Goal: Task Accomplishment & Management: Use online tool/utility

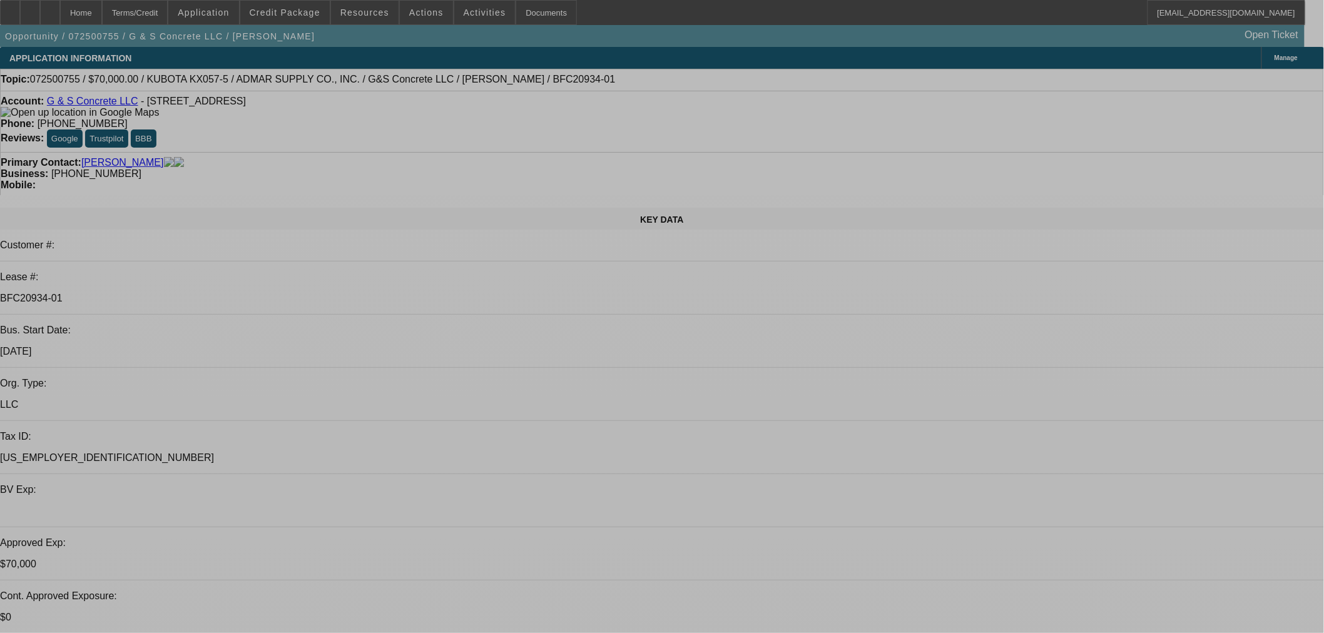
select select "0"
select select "2"
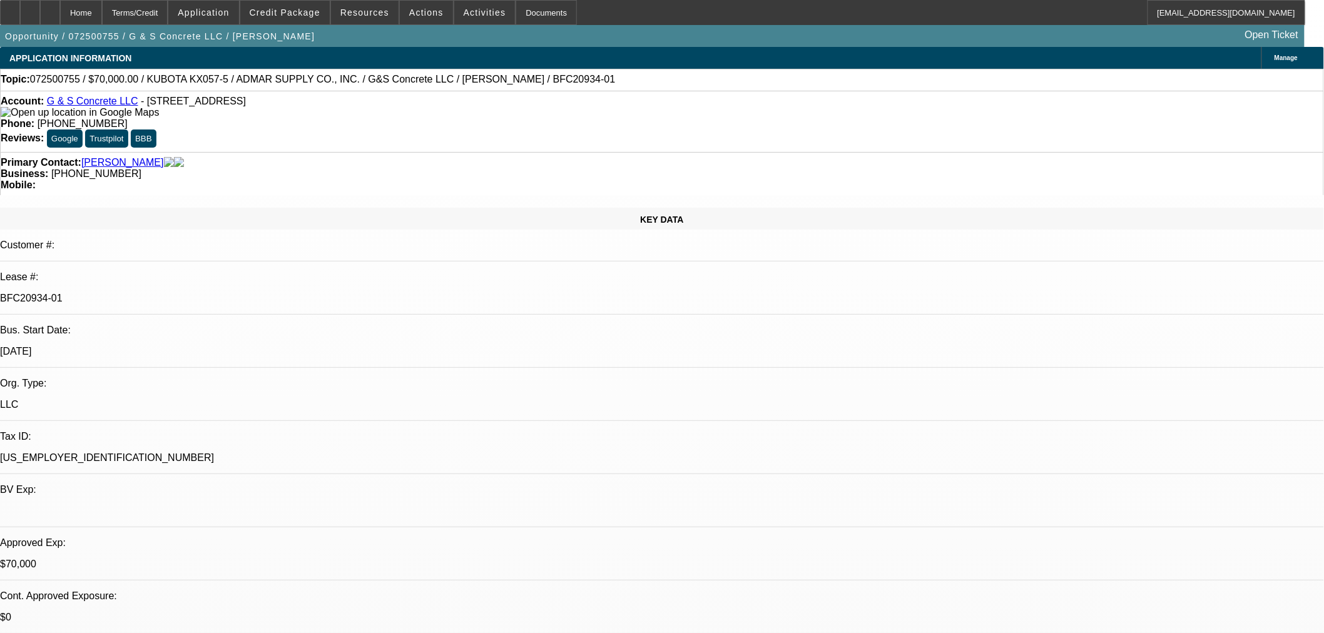
select select "2"
select select "0"
select select "6"
select select "0"
select select "2"
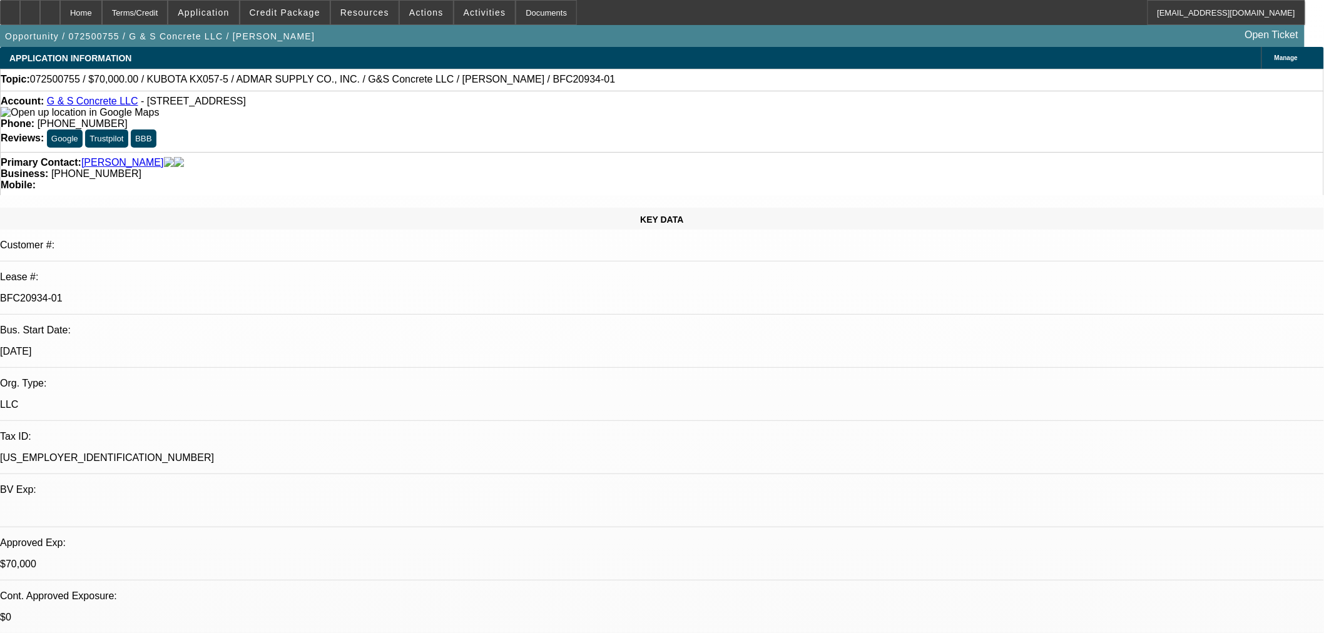
select select "2"
select select "0"
select select "6"
select select "0"
select select "2"
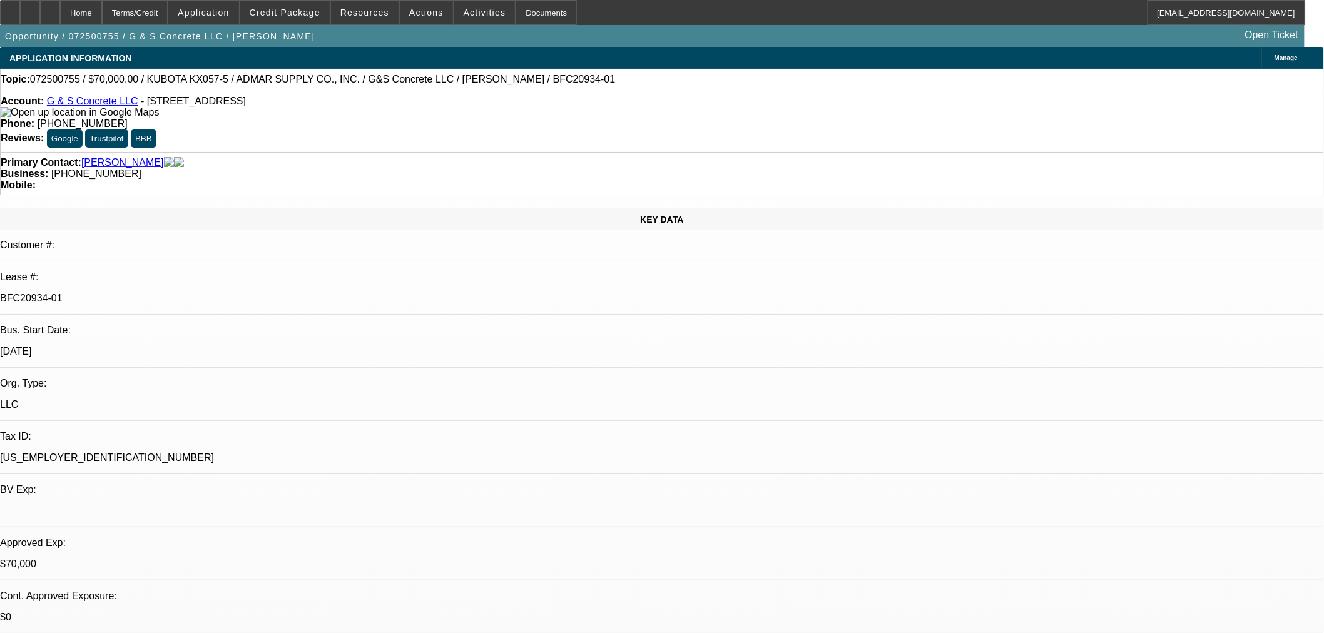
select select "2"
select select "0"
select select "6"
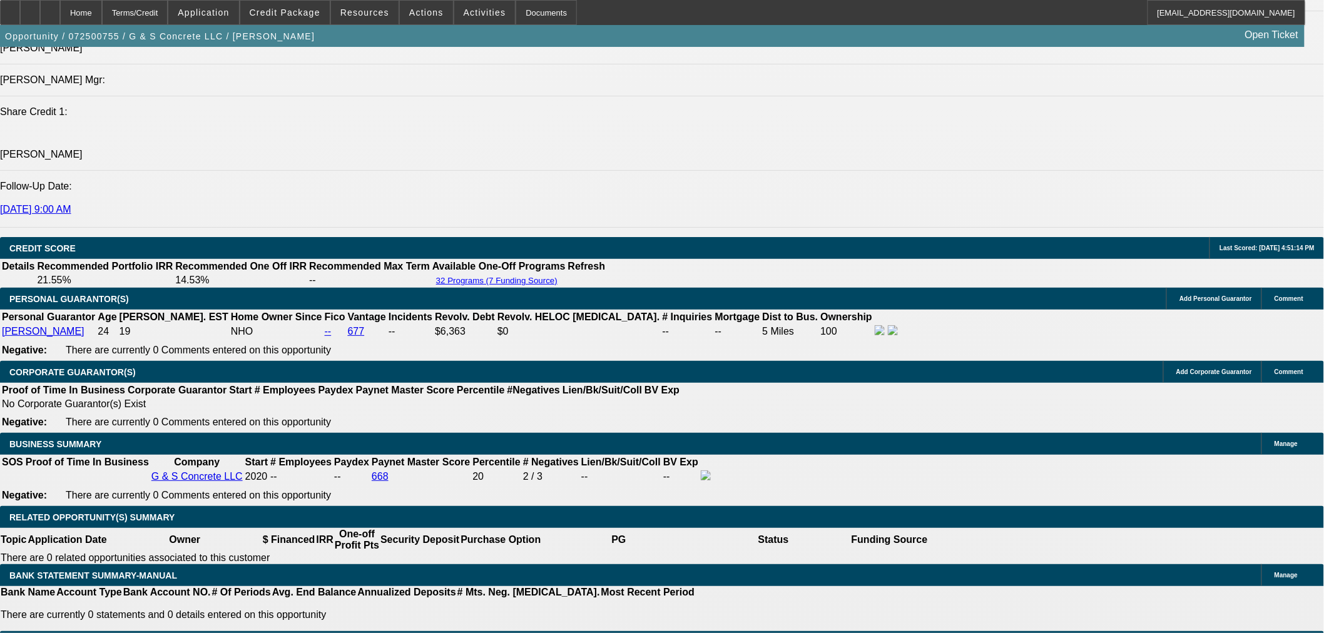
scroll to position [1732, 0]
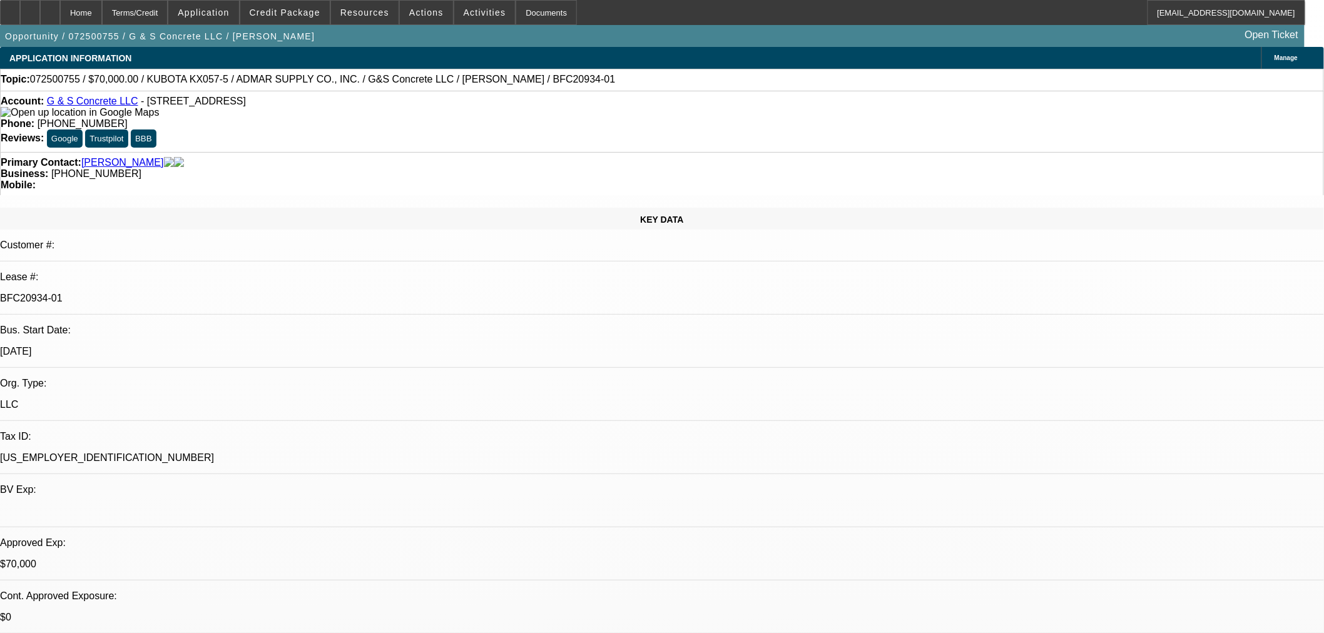
select select "0"
select select "2"
select select "0"
select select "6"
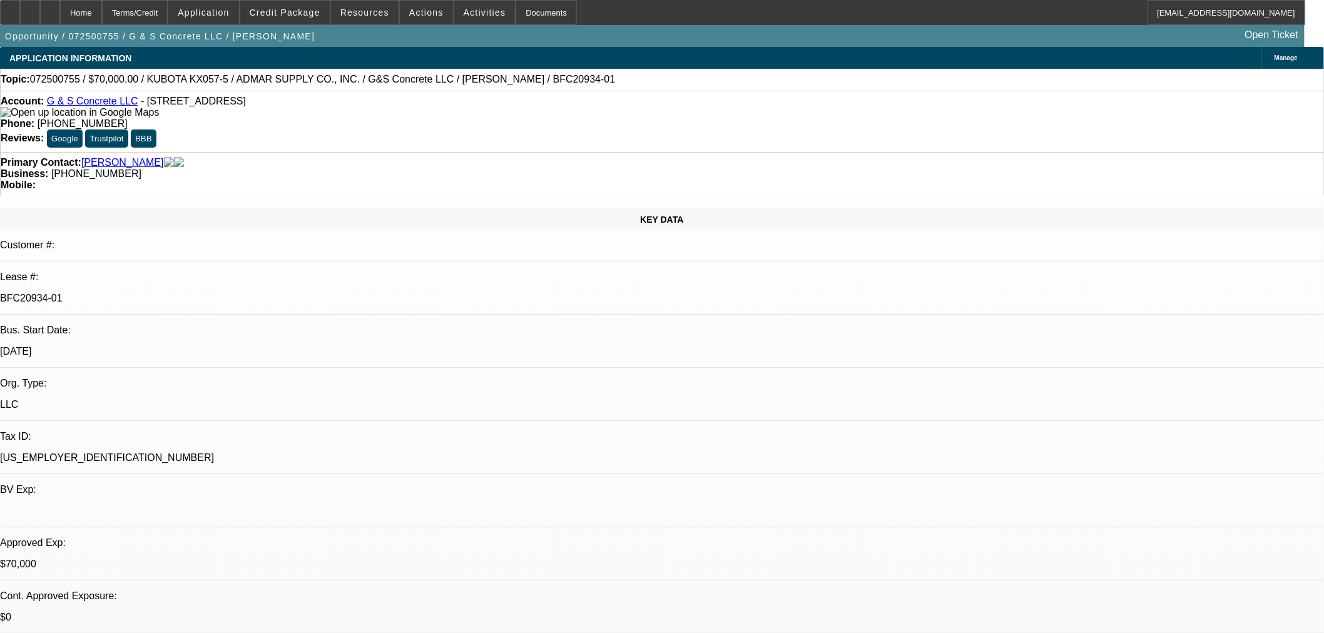
select select "0"
select select "2"
select select "0"
select select "6"
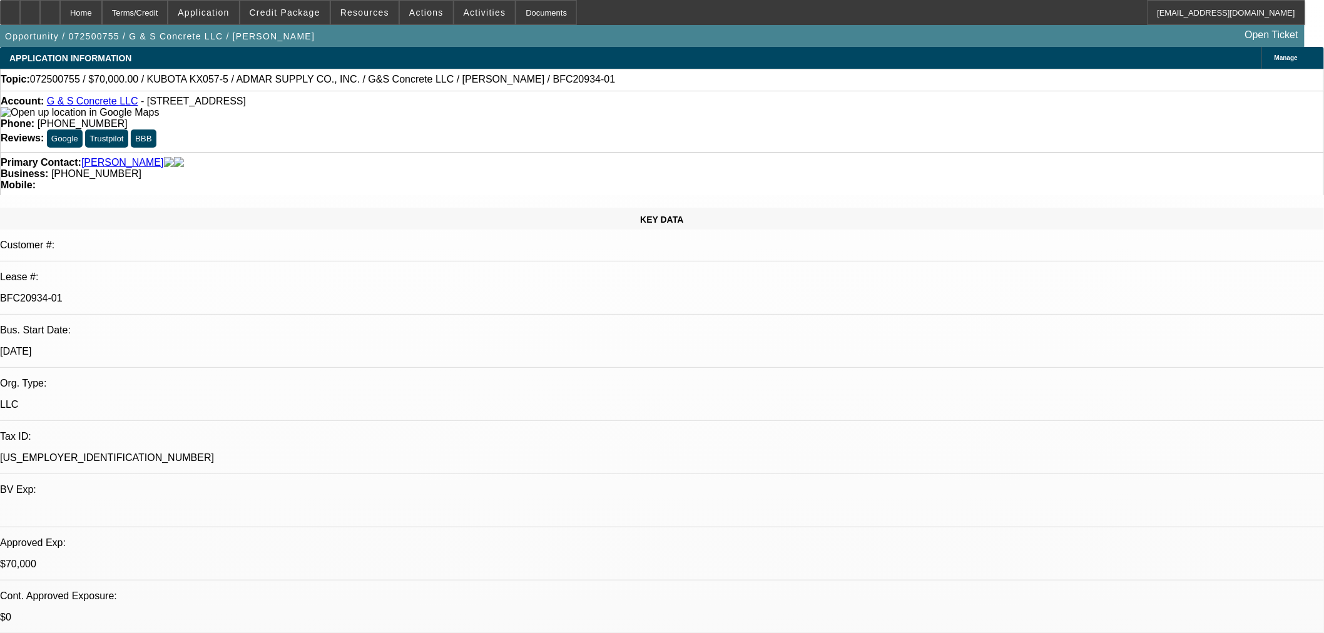
select select "0"
select select "2"
select select "0"
select select "6"
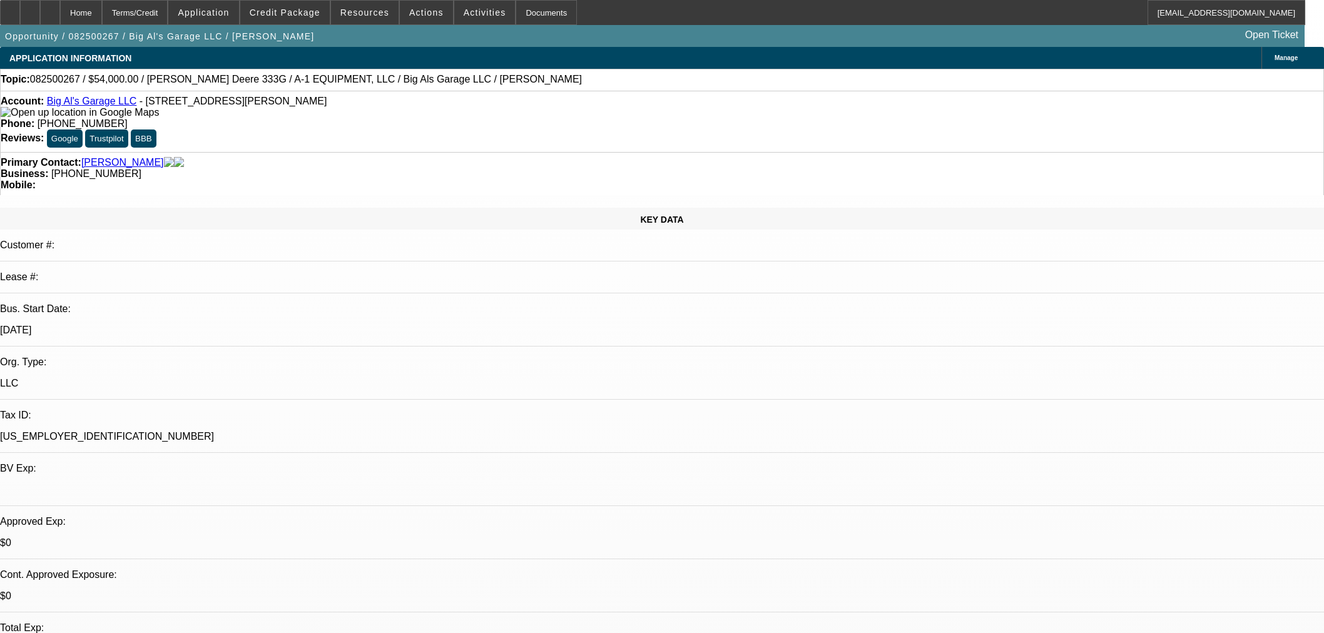
select select "0"
select select "2"
select select "0"
select select "6"
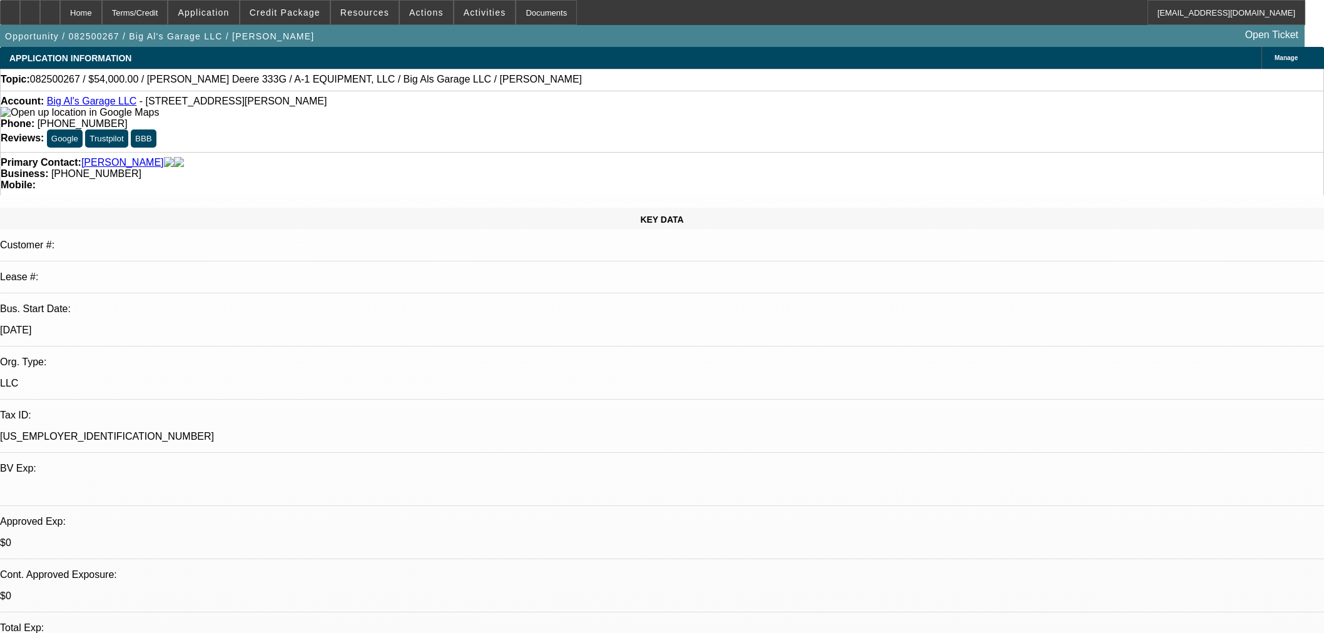
select select "0"
select select "2"
select select "0"
select select "6"
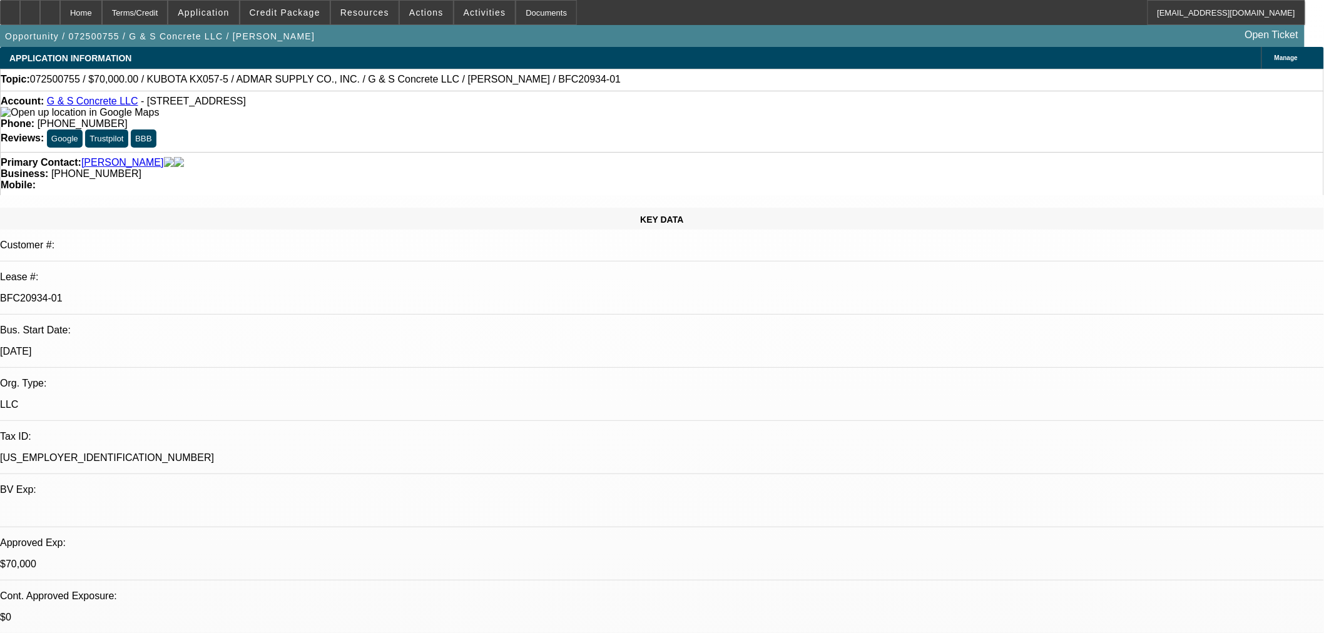
select select "0"
select select "2"
select select "0"
select select "6"
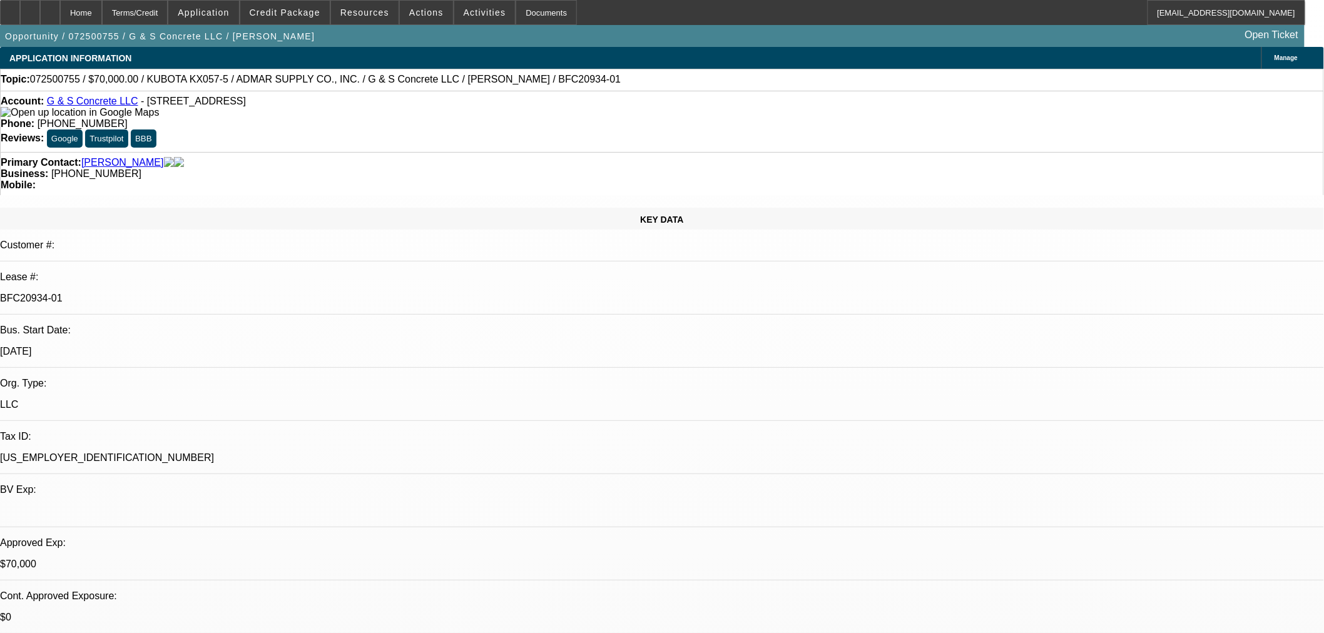
select select "0"
select select "2"
select select "0"
select select "6"
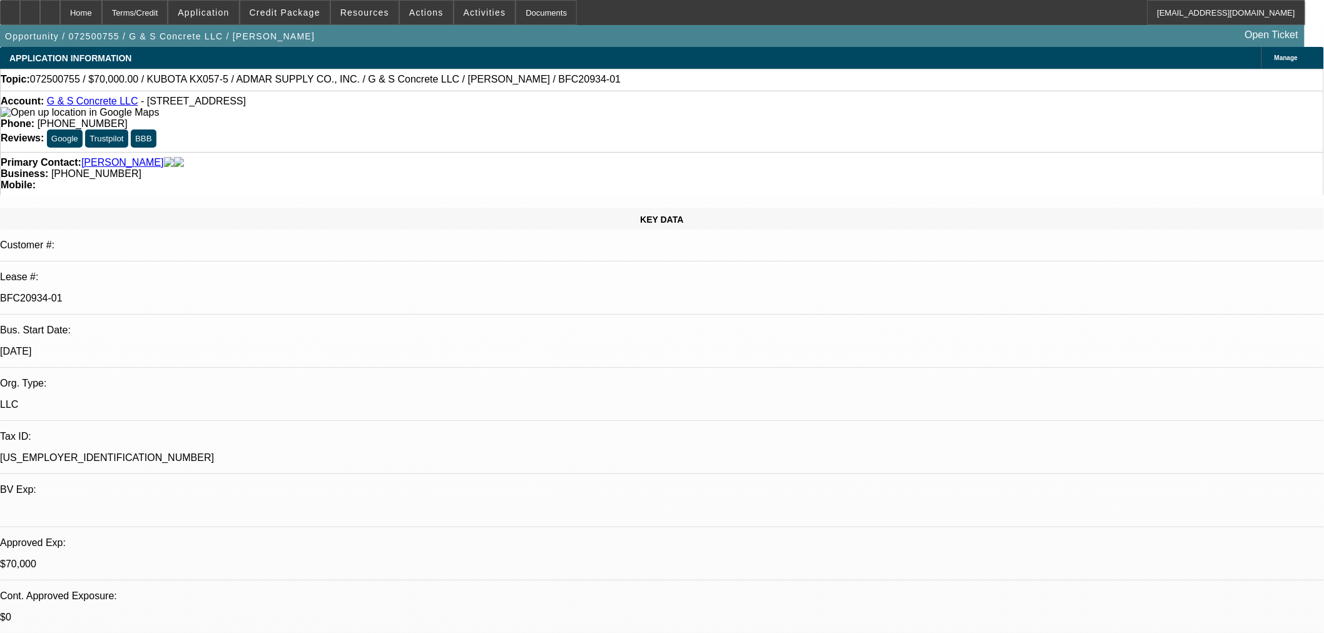
select select "0"
select select "2"
select select "0"
select select "6"
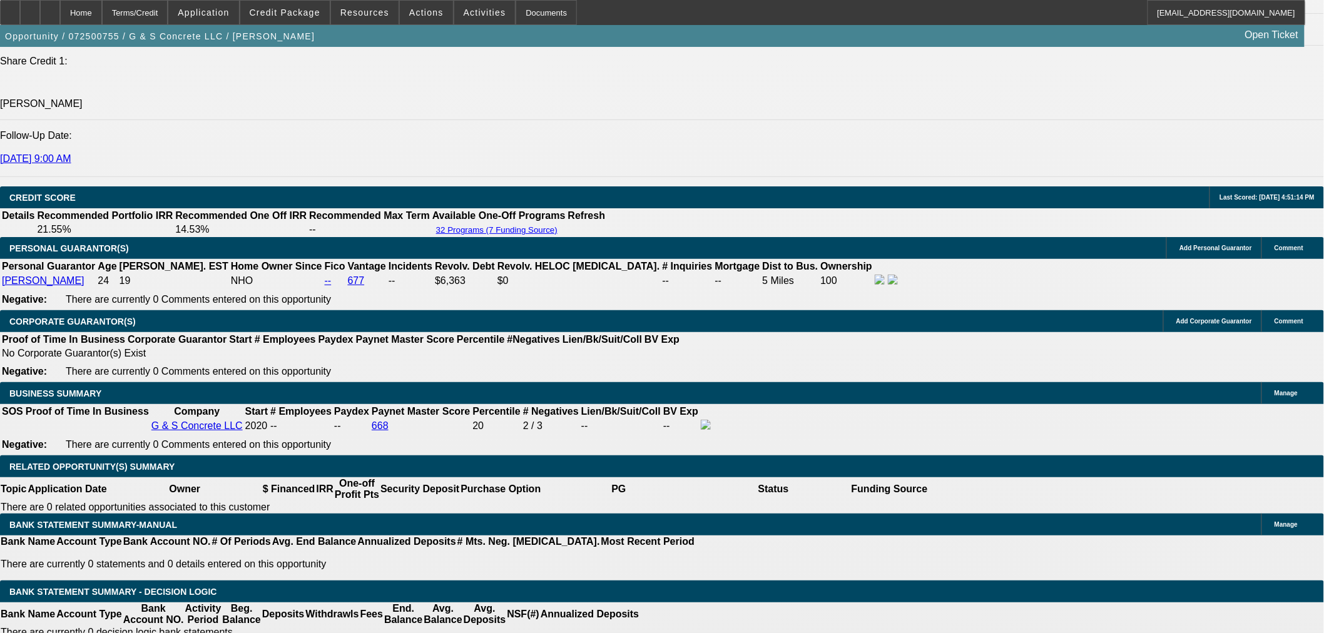
scroll to position [628, 0]
drag, startPoint x: 1116, startPoint y: 513, endPoint x: 1047, endPoint y: 514, distance: 68.9
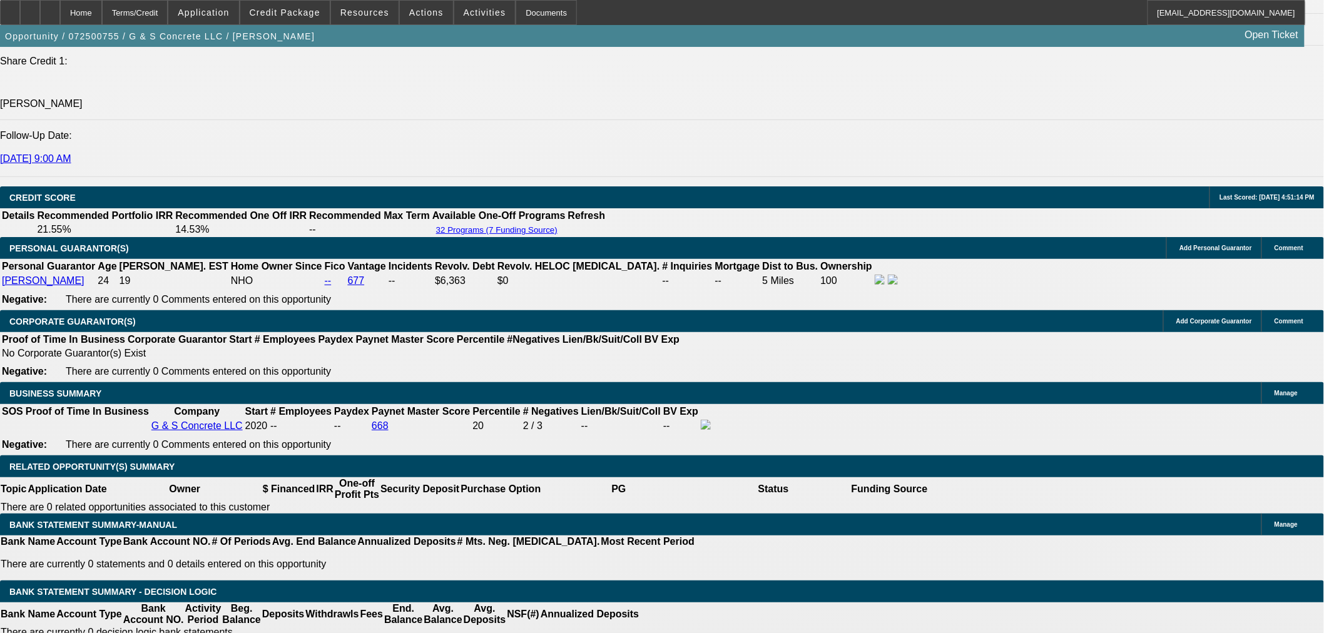
copy td "(402) 458-4538"
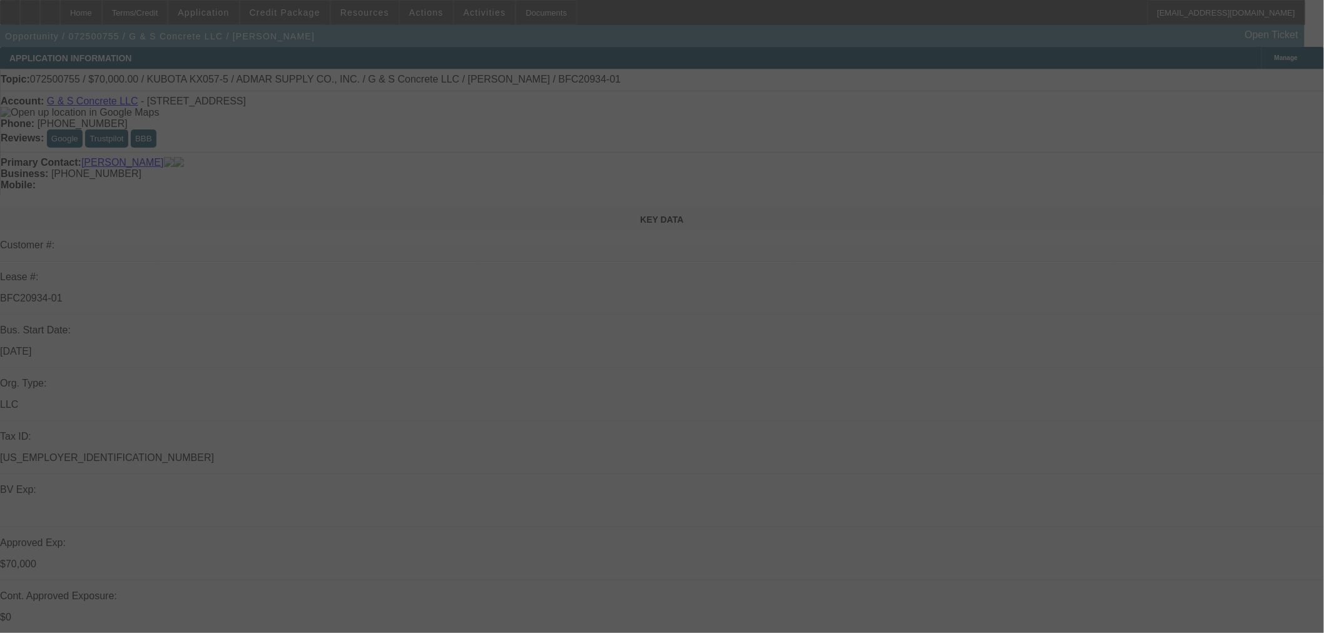
select select "0"
select select "2"
select select "0"
select select "6"
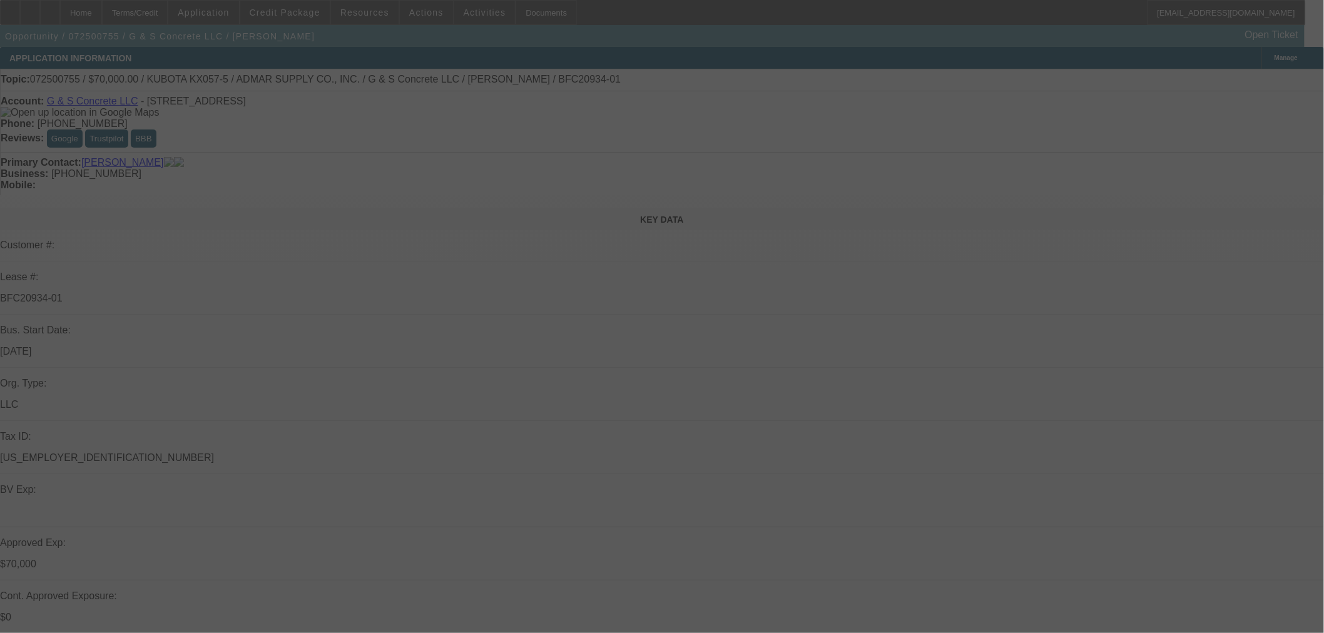
select select "0"
select select "2"
select select "0"
select select "6"
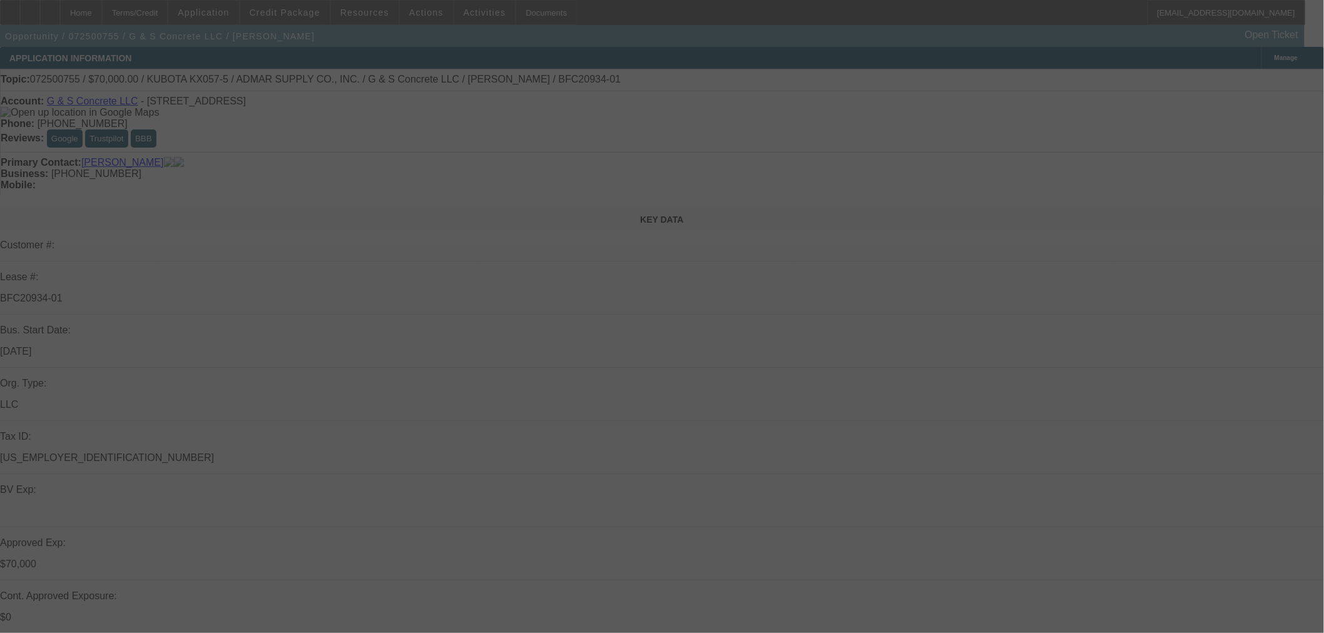
select select "0"
select select "2"
select select "0"
select select "6"
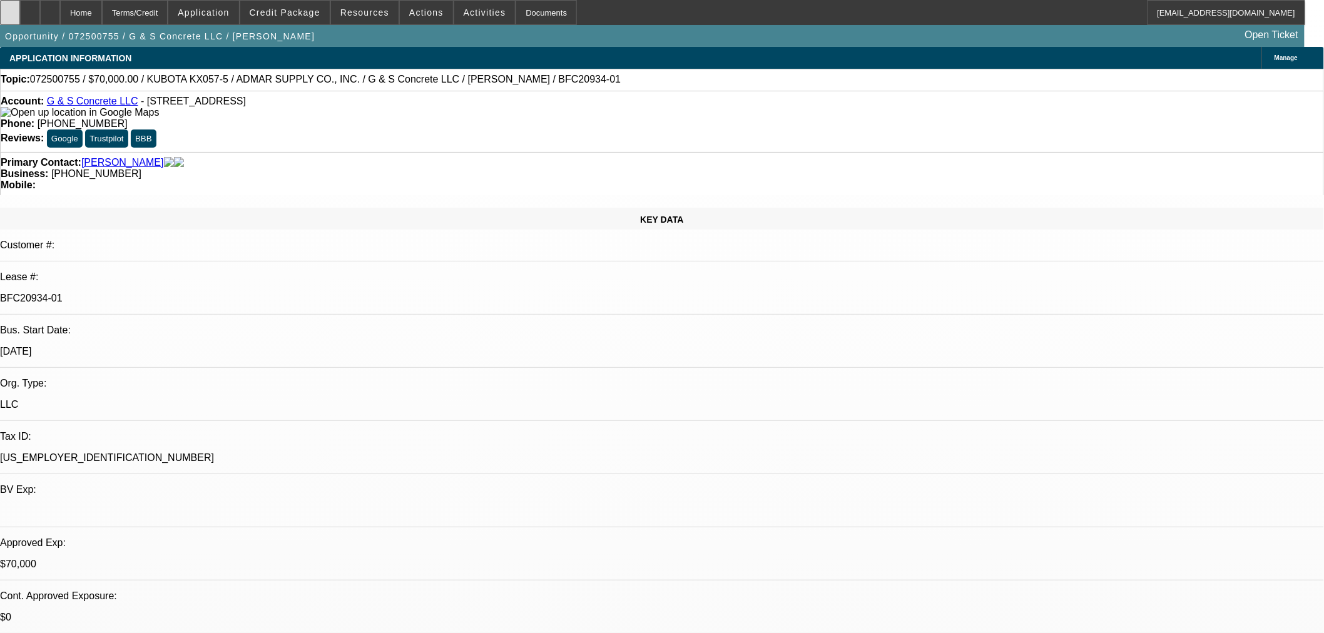
click at [20, 14] on div at bounding box center [10, 12] width 20 height 25
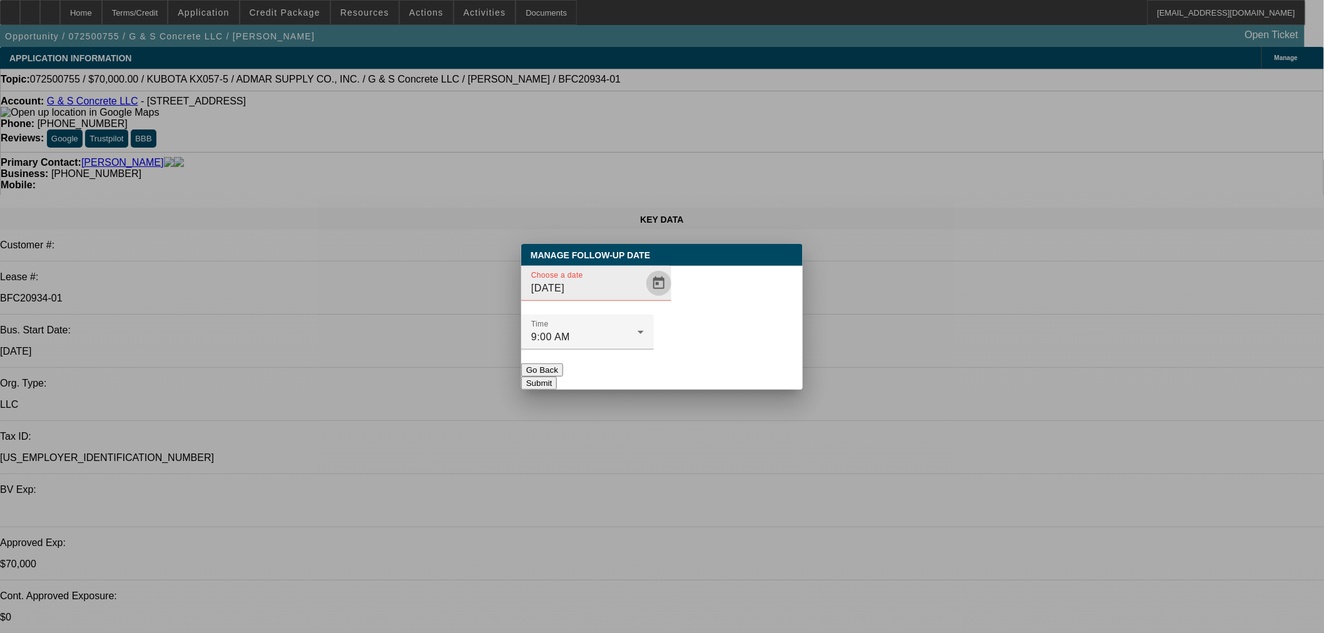
click at [644, 299] on span "Open calendar" at bounding box center [659, 284] width 30 height 30
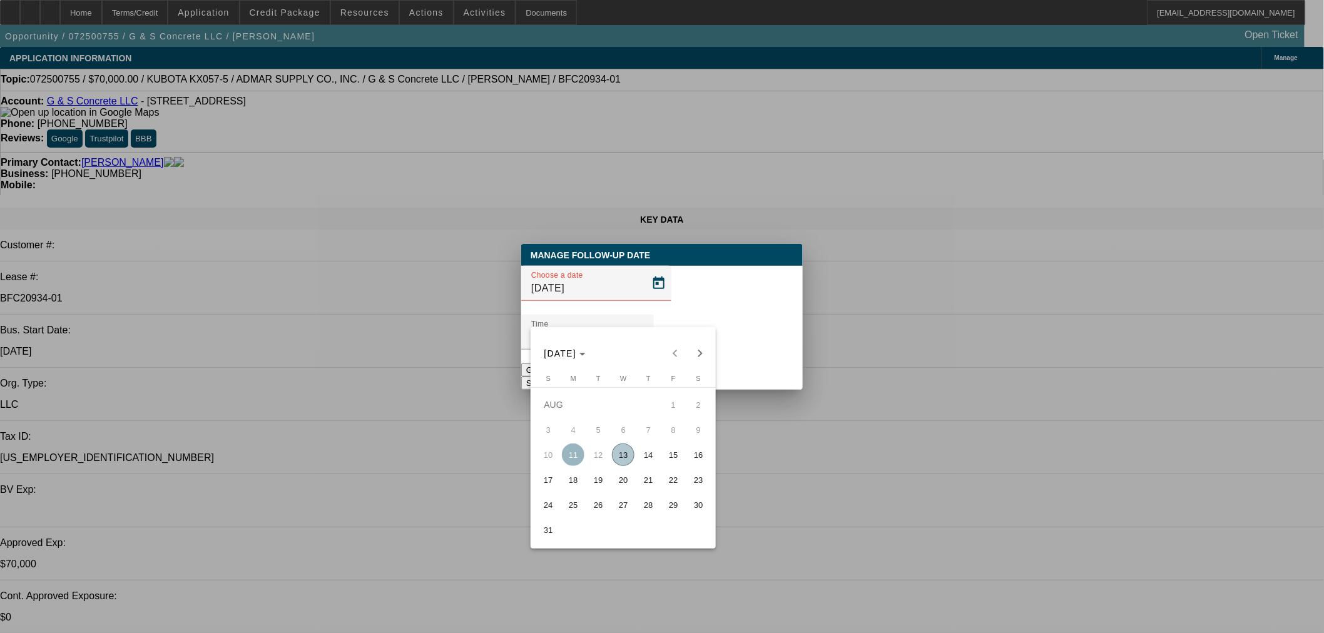
click at [570, 458] on span "11" at bounding box center [573, 455] width 23 height 23
click at [633, 454] on span "13" at bounding box center [623, 455] width 23 height 23
type input "[DATE]"
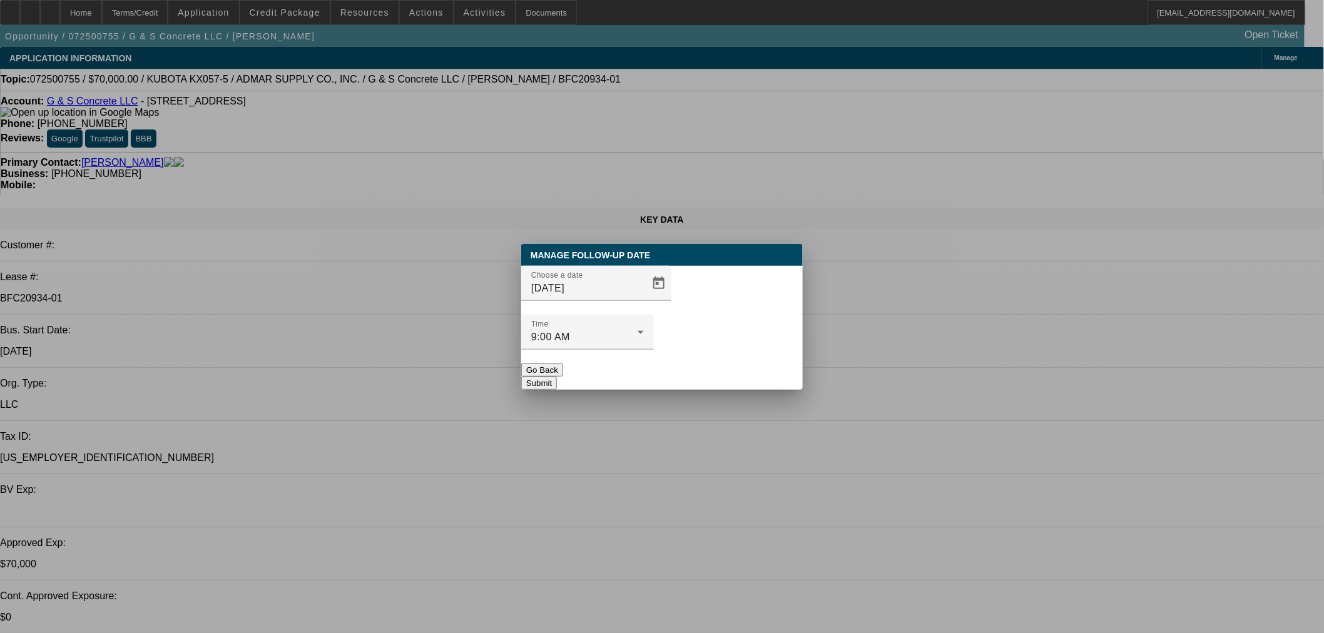
click at [557, 377] on button "Submit" at bounding box center [539, 383] width 36 height 13
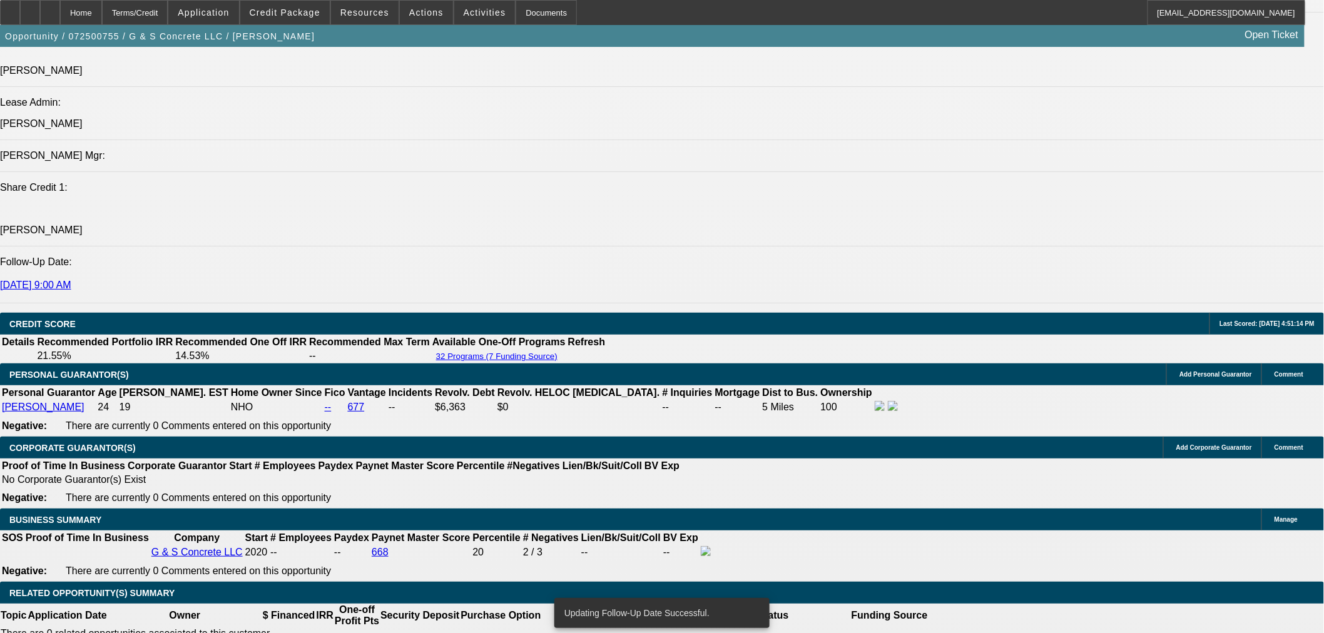
scroll to position [1738, 0]
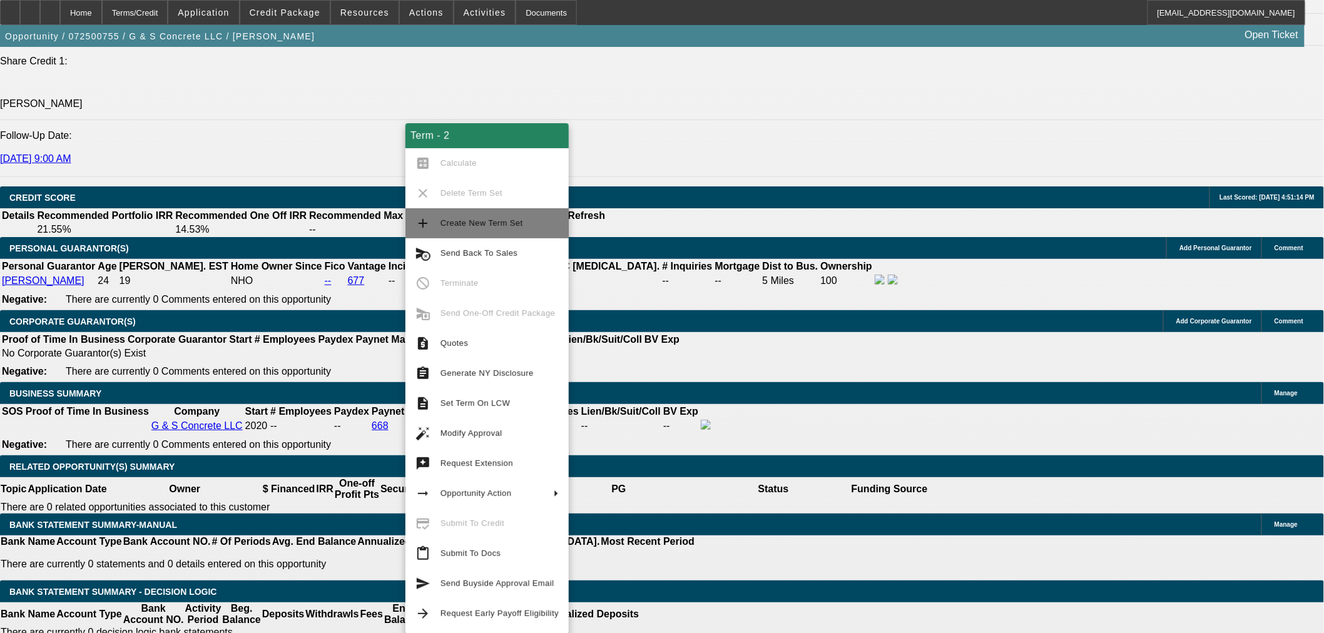
click at [511, 222] on span "Create New Term Set" at bounding box center [482, 222] width 83 height 9
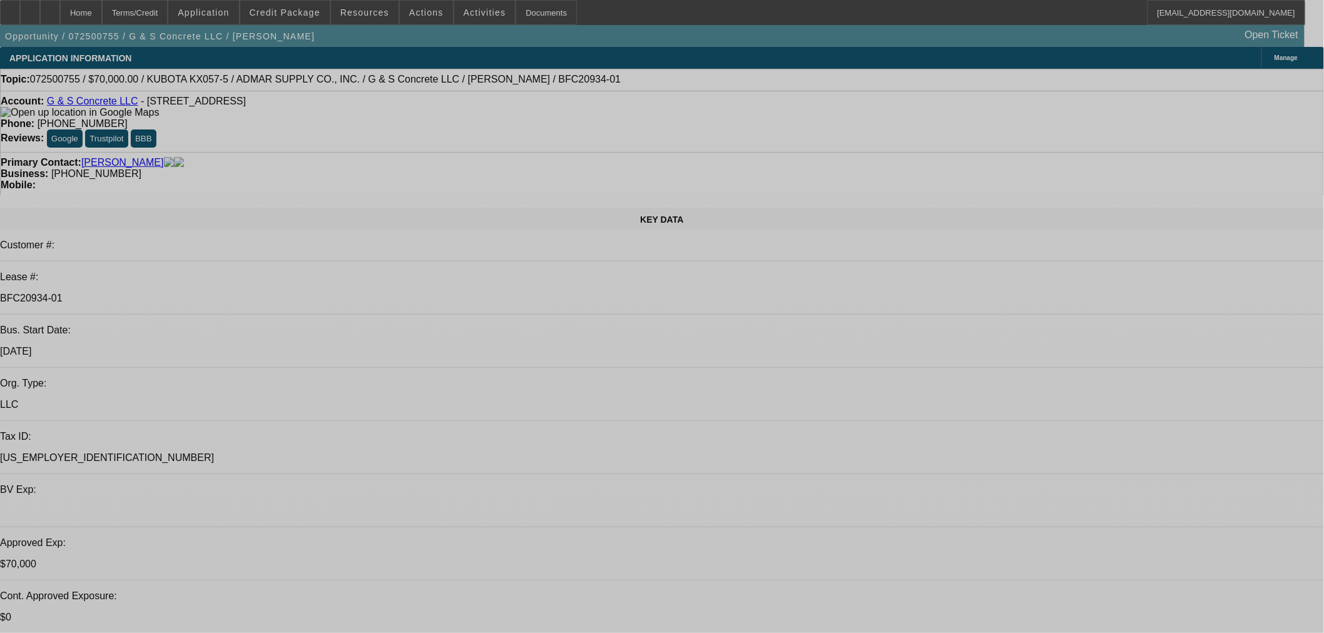
select select "0"
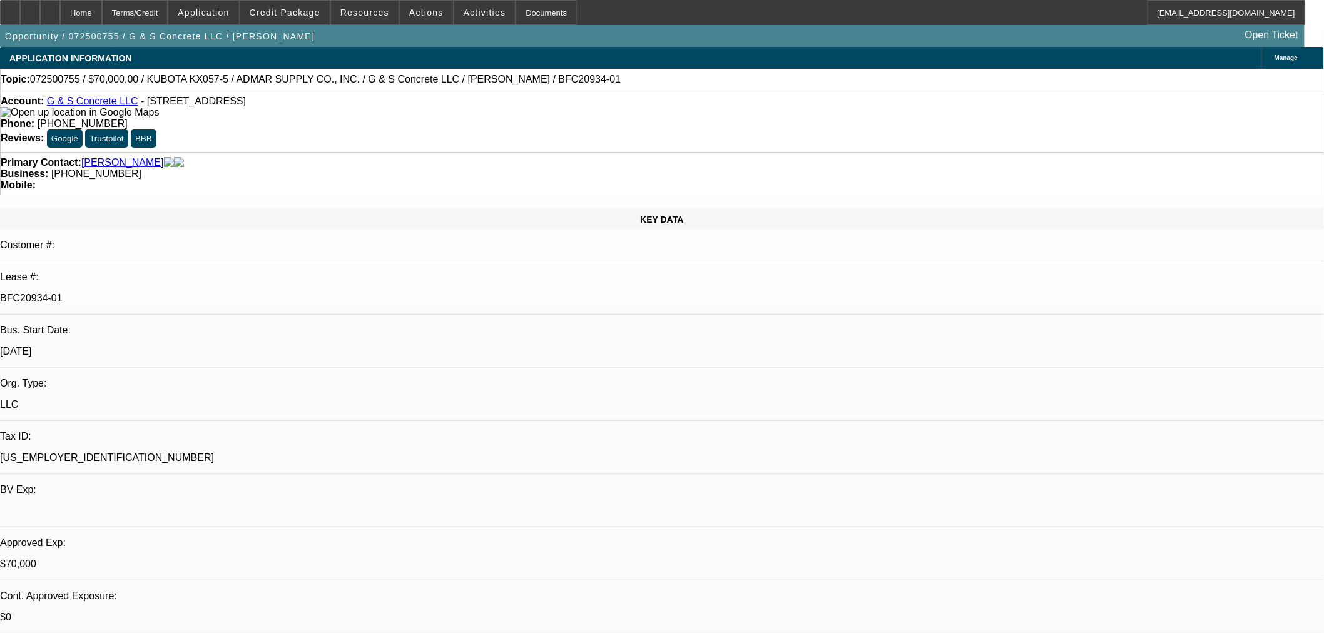
select select "2"
select select "0"
select select "6"
select select "0"
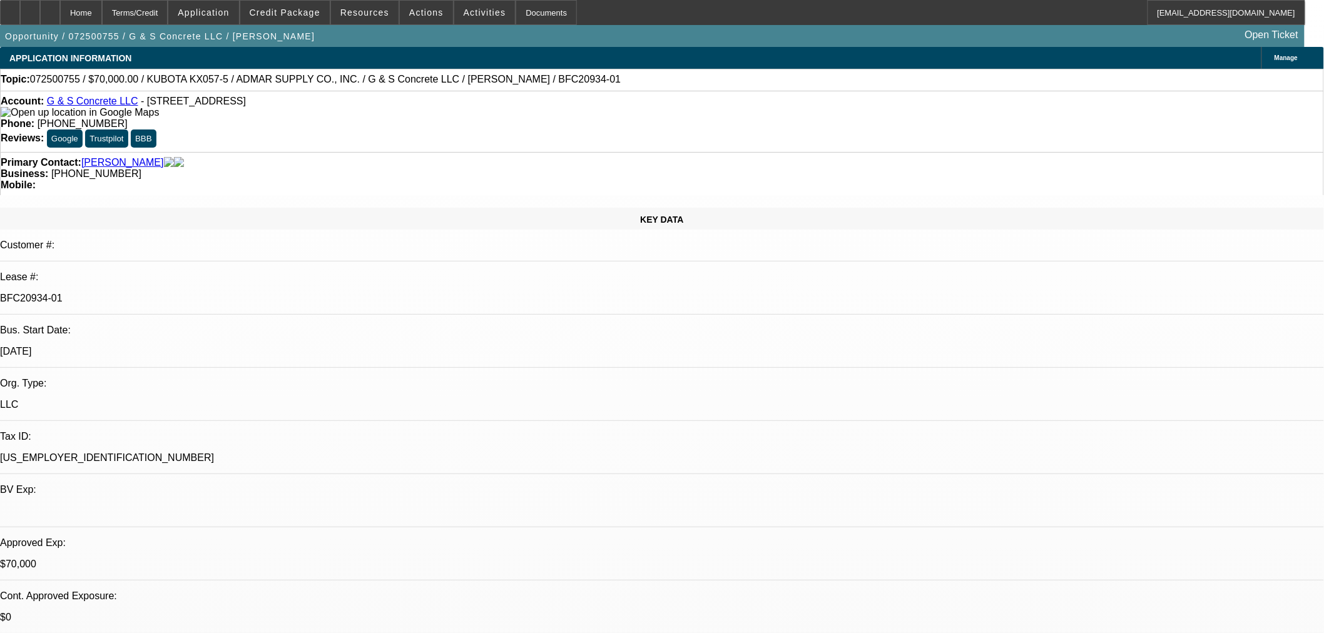
select select "2"
select select "0"
select select "6"
select select "0"
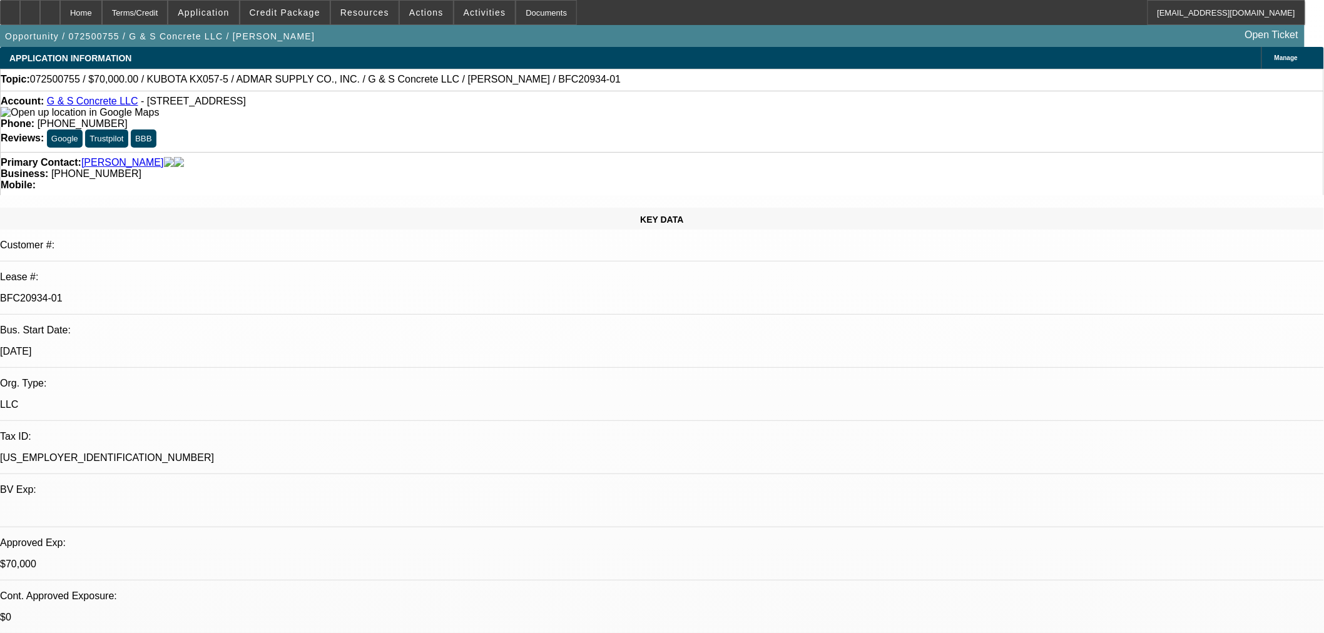
select select "2"
select select "0"
select select "6"
select select "0"
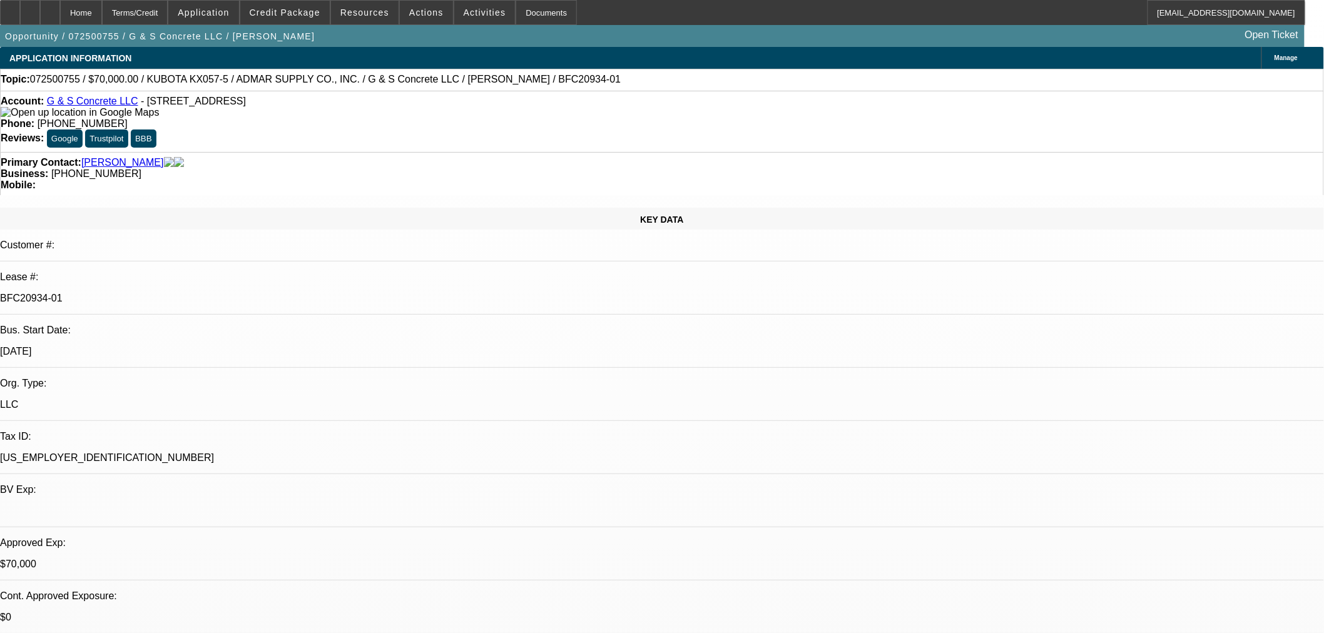
select select "2"
select select "0"
select select "6"
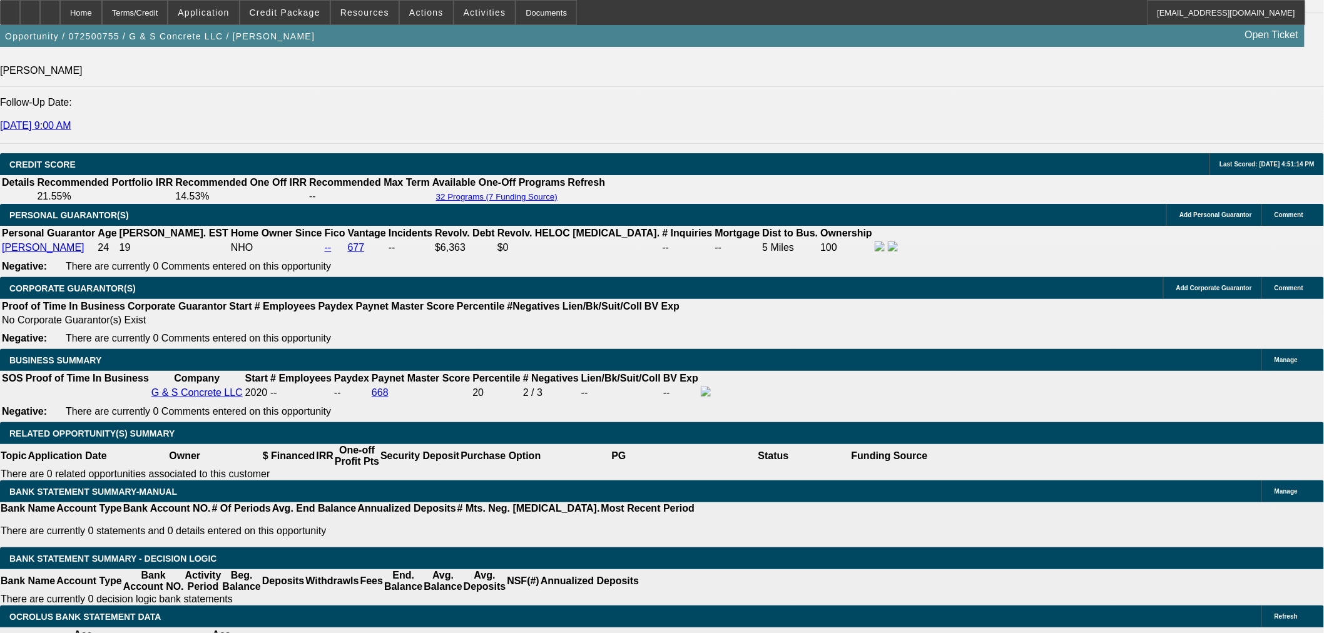
scroll to position [1738, 0]
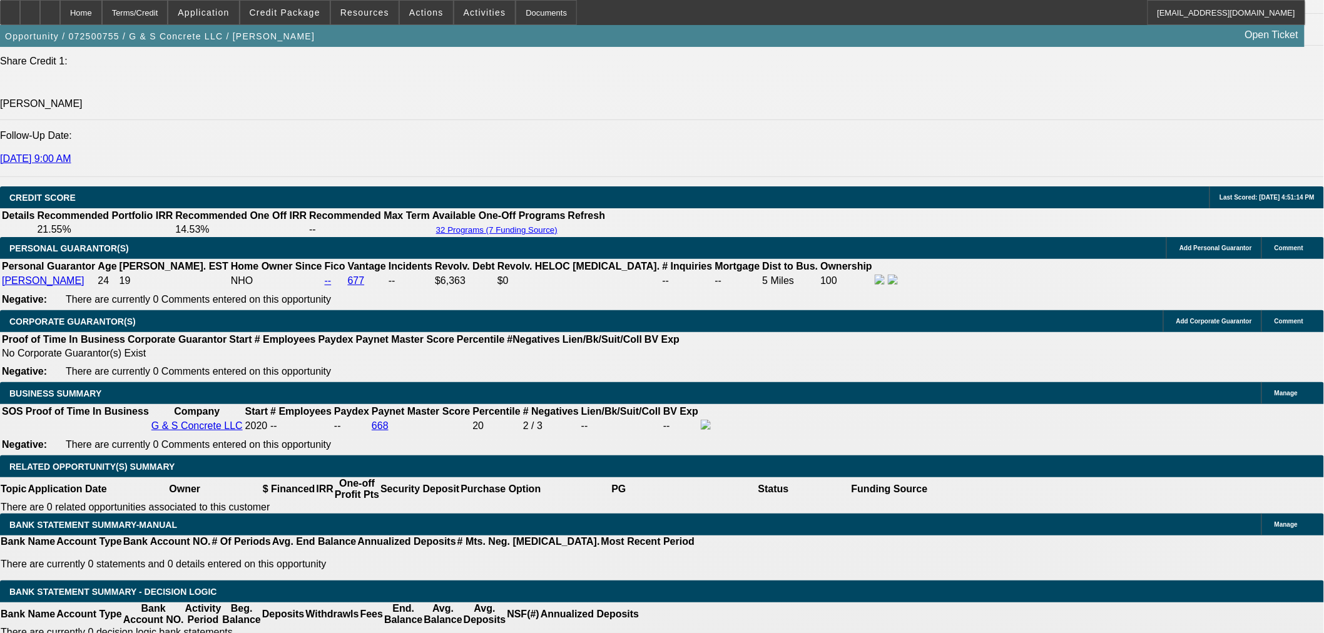
drag, startPoint x: 255, startPoint y: 260, endPoint x: 367, endPoint y: 260, distance: 112.0
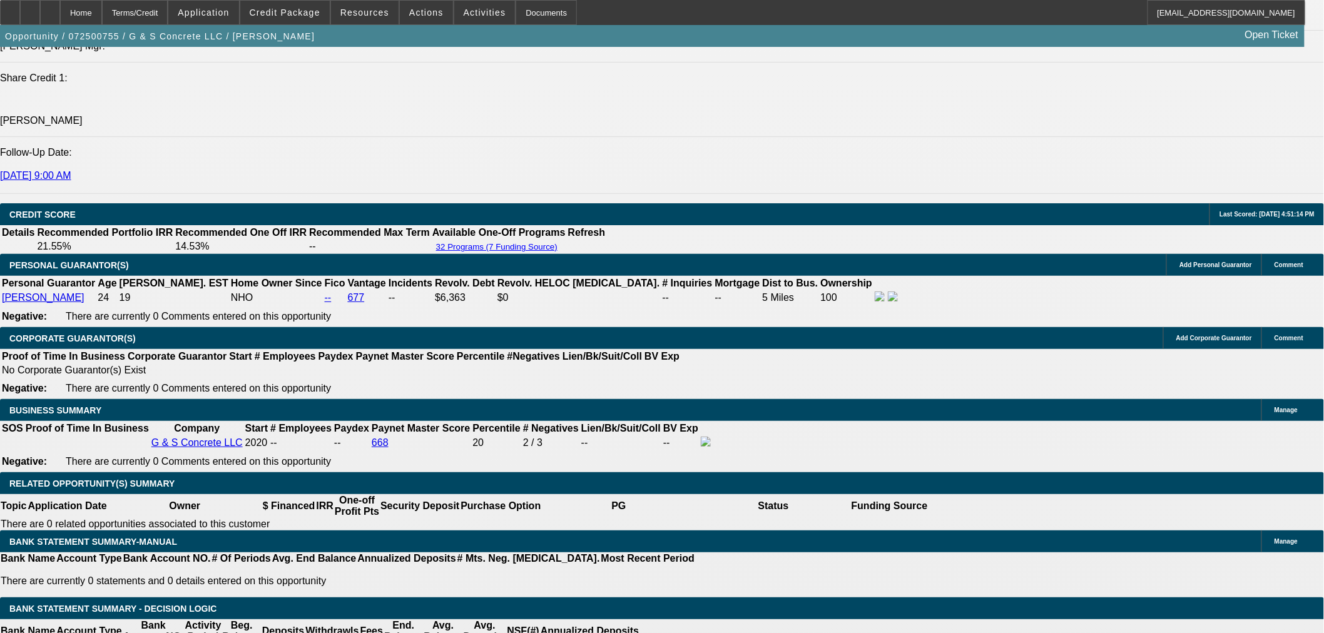
scroll to position [1622, 0]
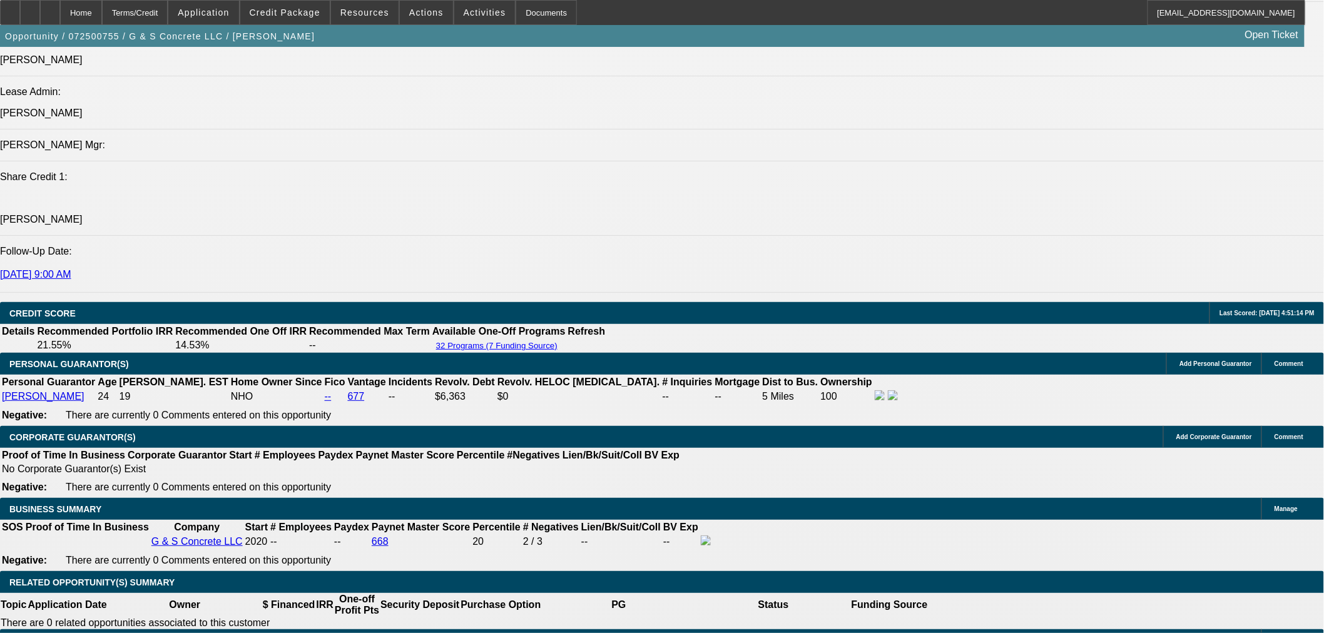
type input "$14,240.00"
drag, startPoint x: 451, startPoint y: 268, endPoint x: 499, endPoint y: 267, distance: 48.2
drag, startPoint x: 483, startPoint y: 270, endPoint x: 449, endPoint y: 268, distance: 33.9
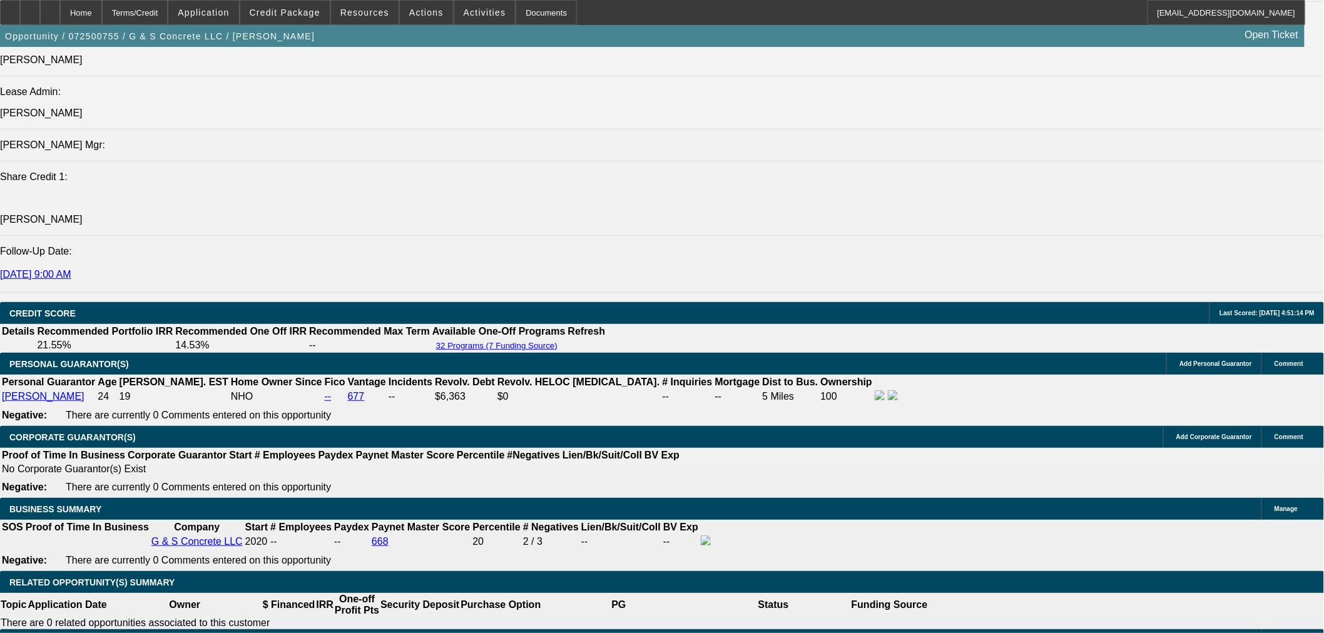
copy p "6,825.00"
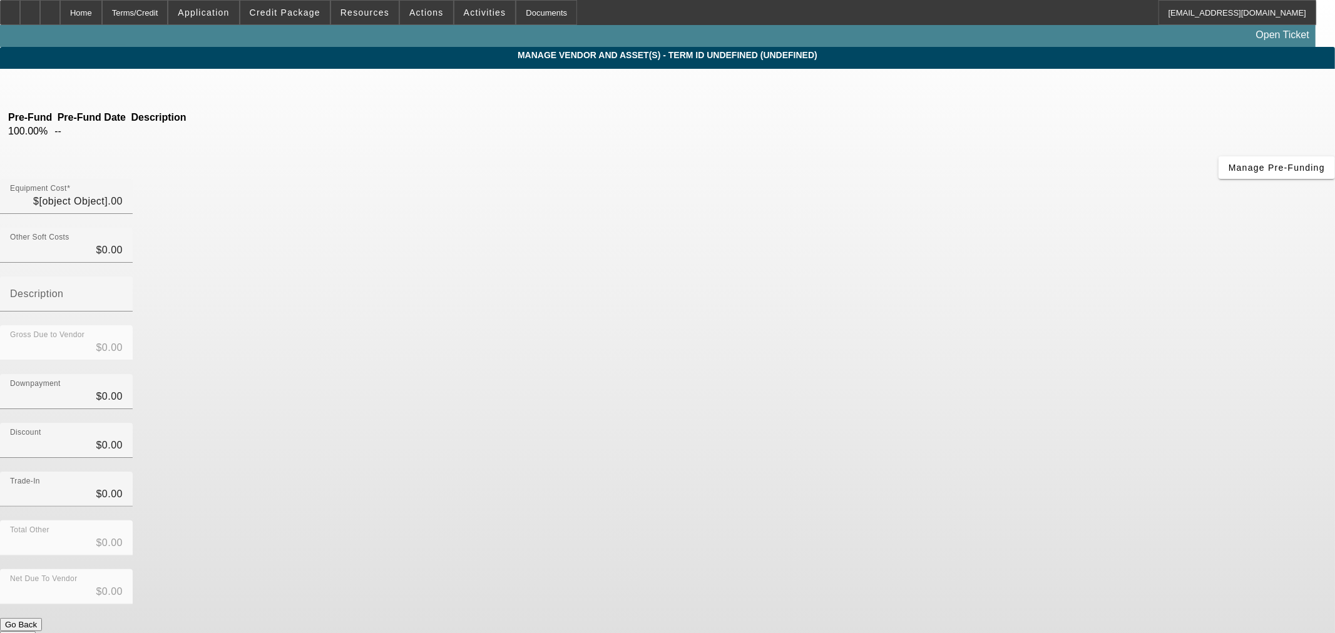
type input "$78,000.00"
type input "$6,240.00"
type input "tax"
type input "$84,240.00"
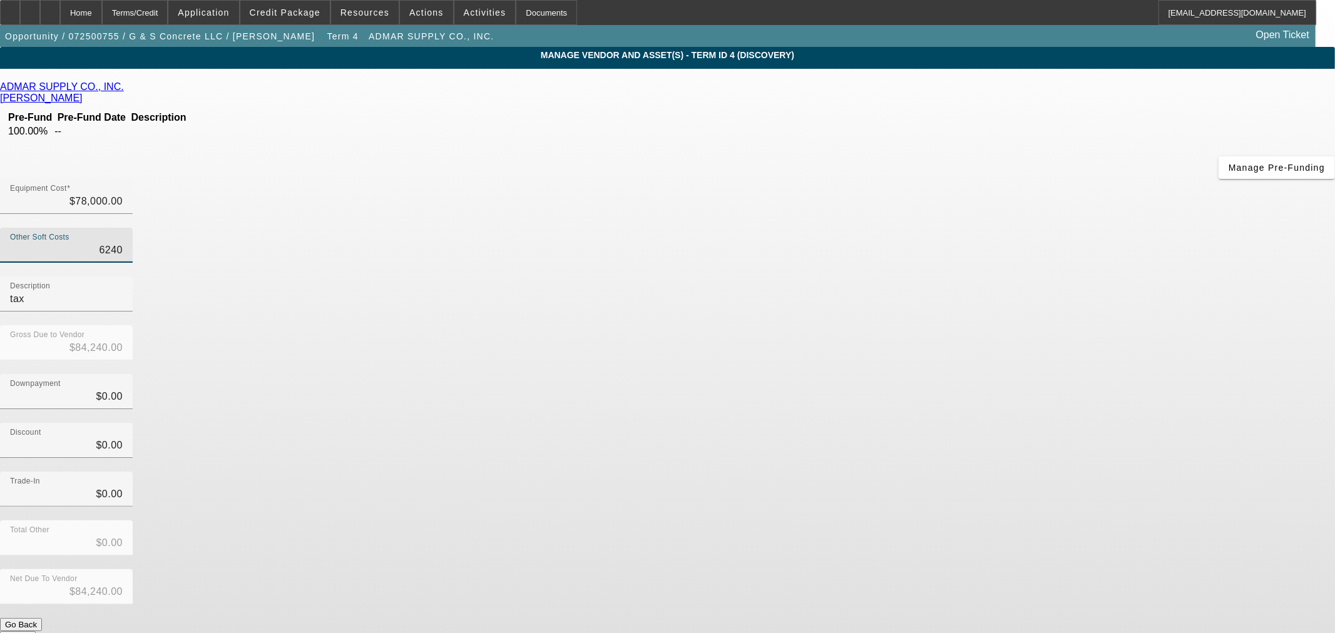
click at [123, 243] on input "6240" at bounding box center [66, 250] width 113 height 15
paste input ",825.0"
type input "6,825.00"
type input "$84,825.00"
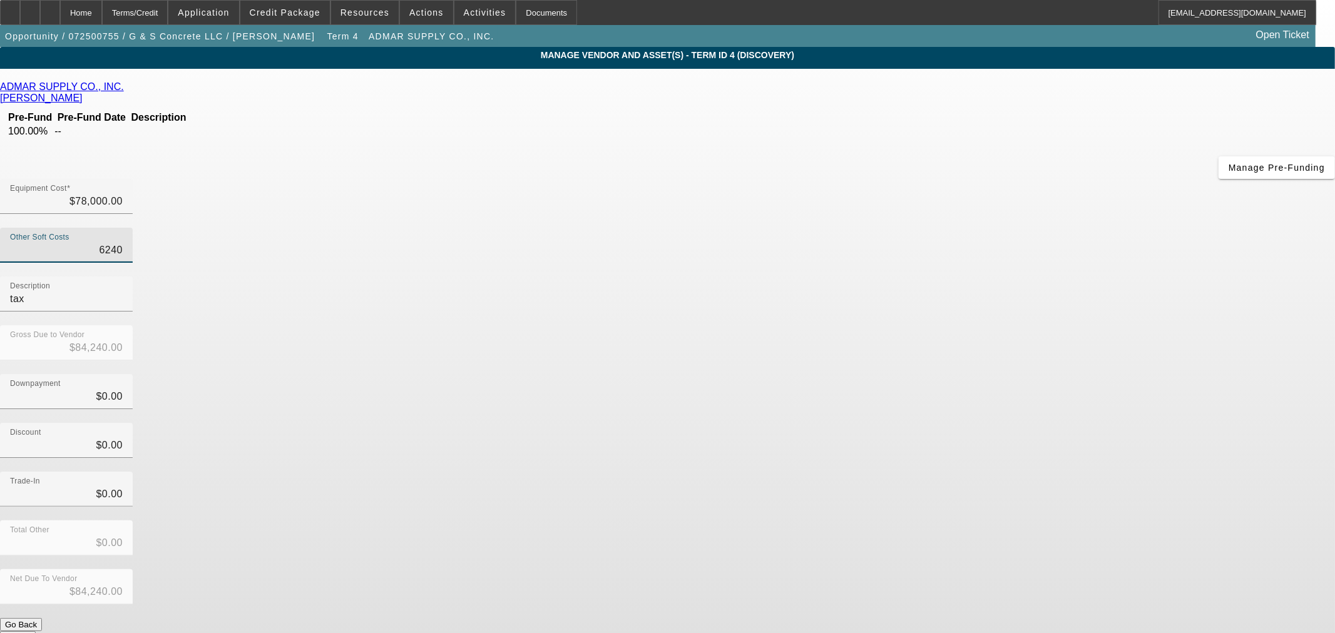
type input "$84,825.00"
type input "$6,825.00"
click at [939, 521] on div "Total Other $0.00" at bounding box center [667, 545] width 1335 height 49
click at [36, 632] on button "Submit" at bounding box center [18, 638] width 36 height 13
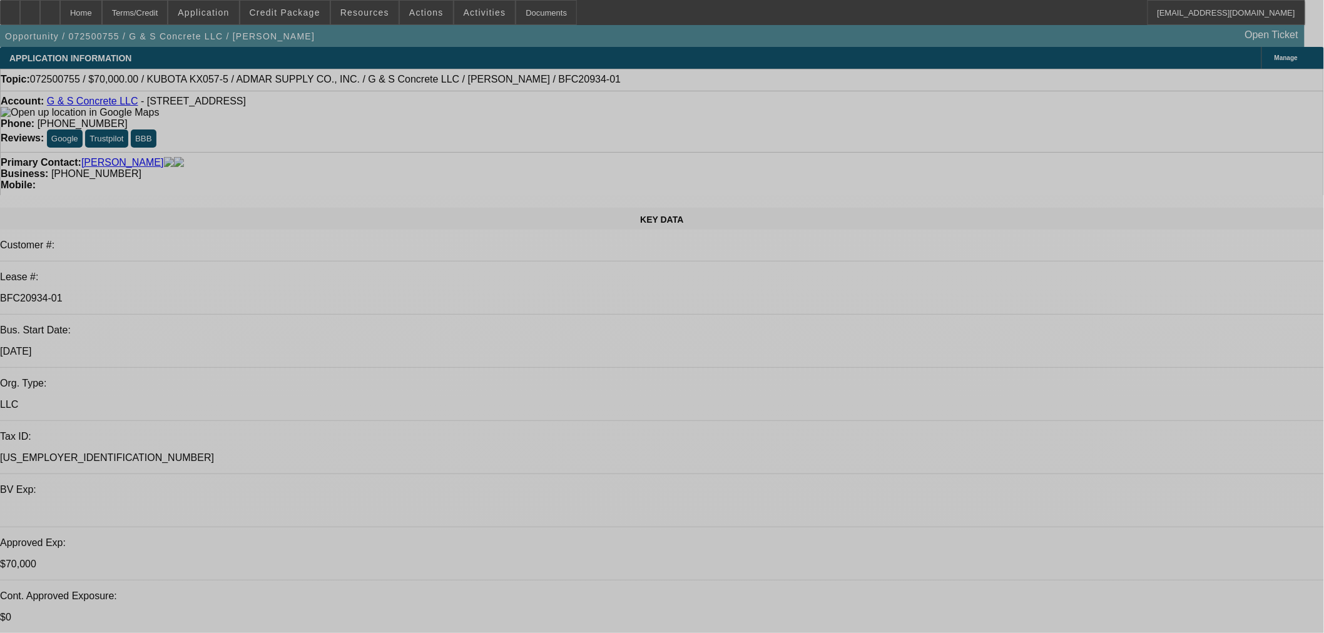
select select "0"
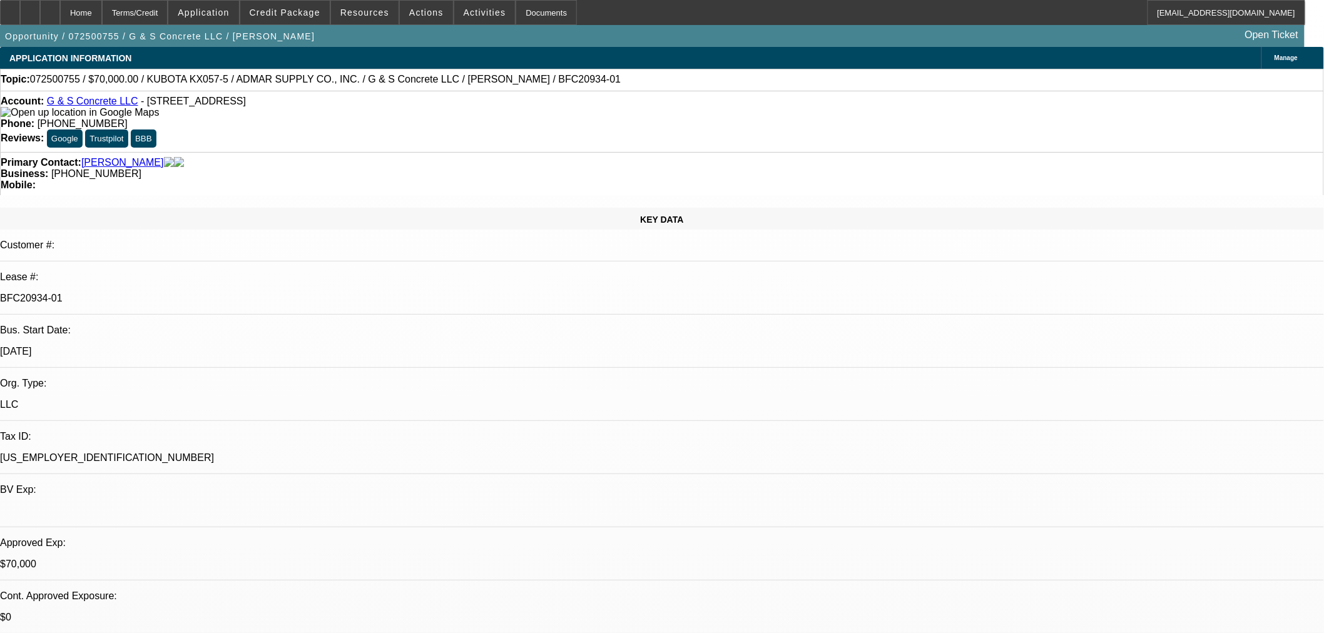
select select "2"
select select "0"
select select "6"
select select "0"
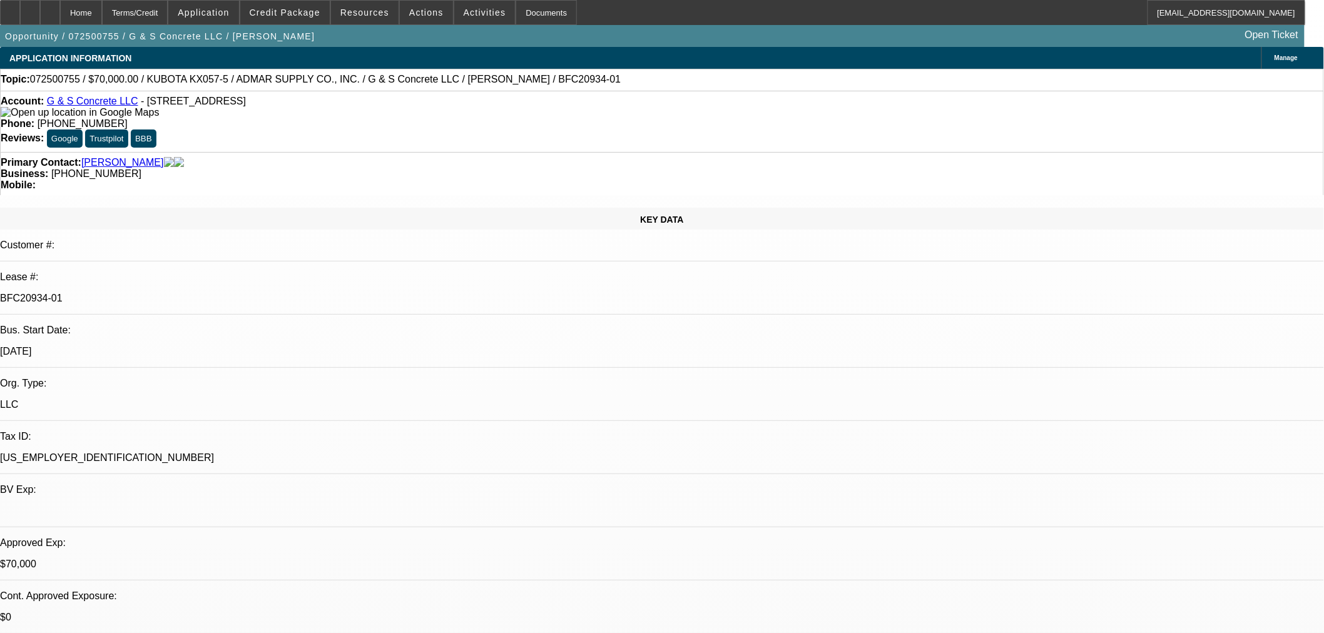
select select "2"
select select "0"
select select "6"
select select "0"
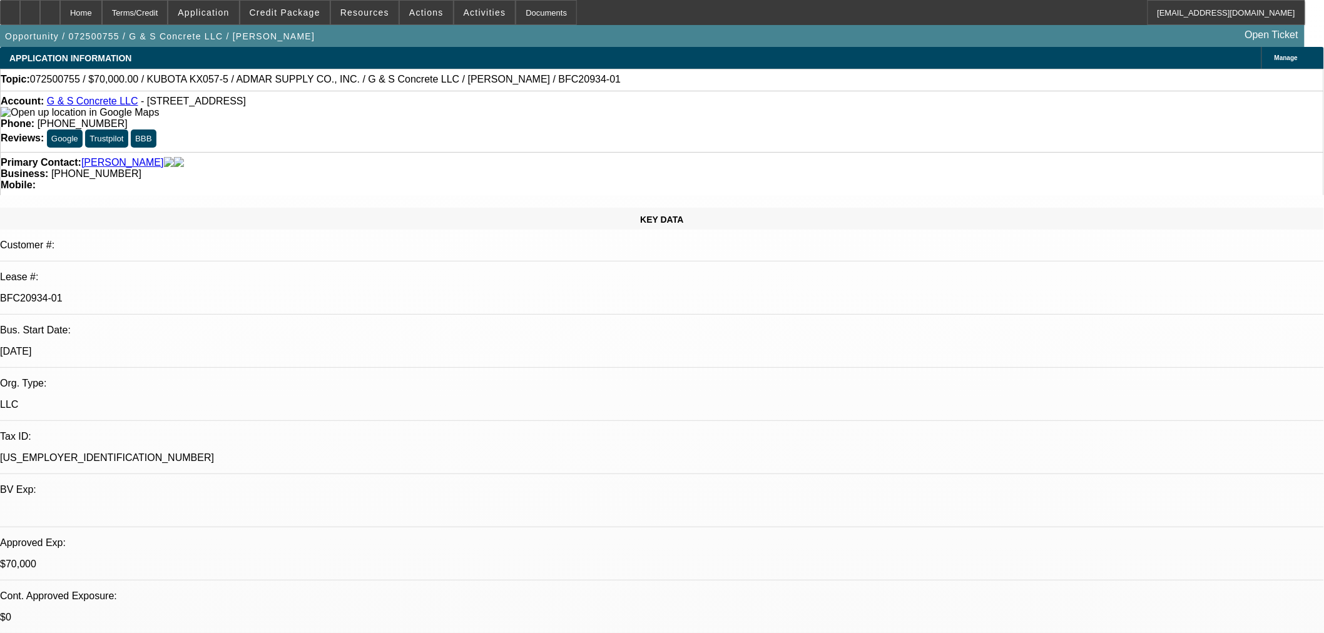
select select "2"
select select "0"
select select "6"
select select "0"
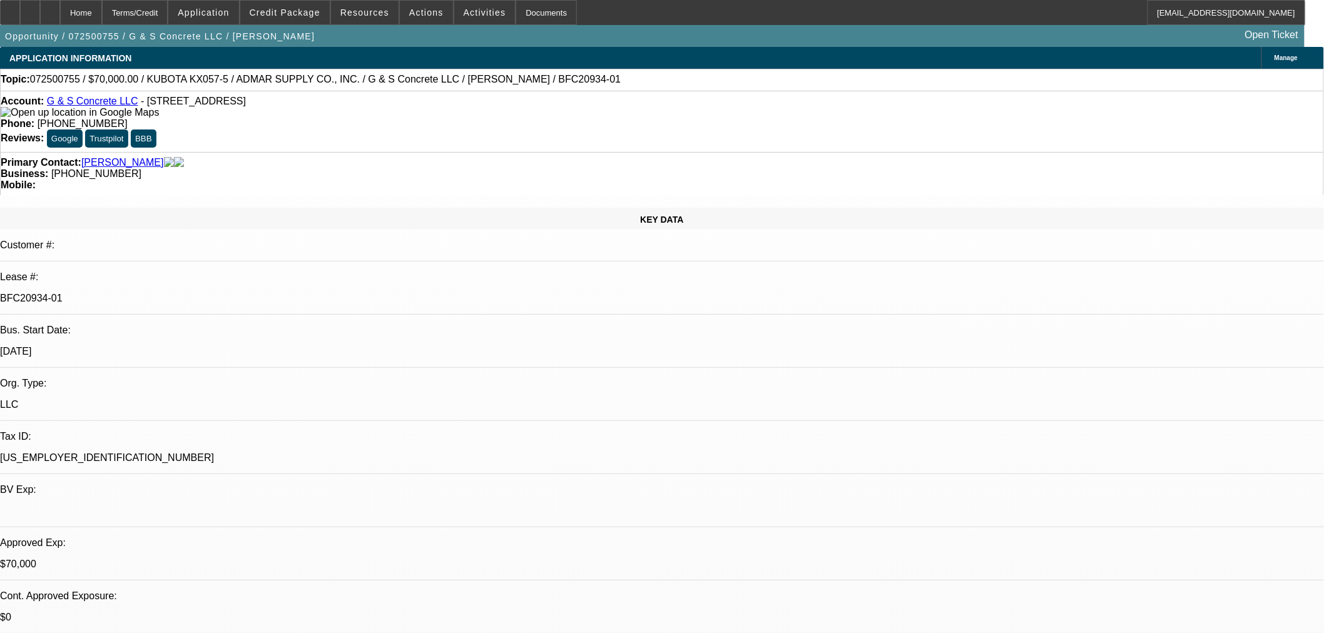
select select "2"
select select "0"
select select "6"
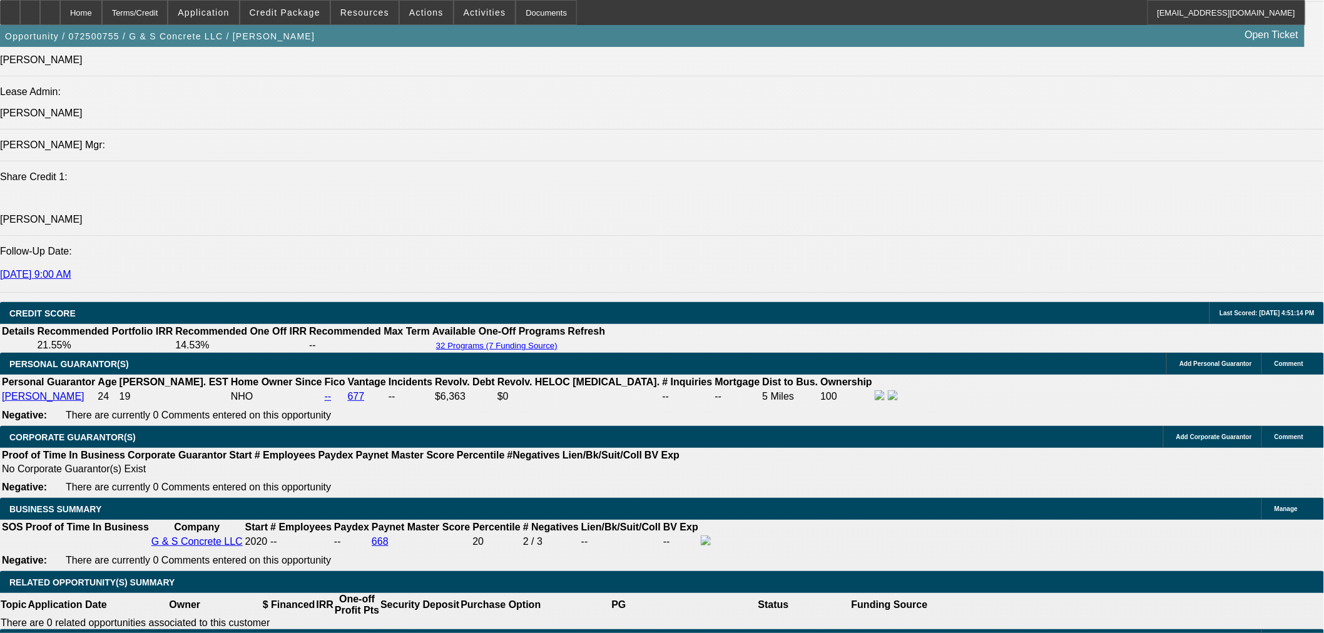
scroll to position [1855, 0]
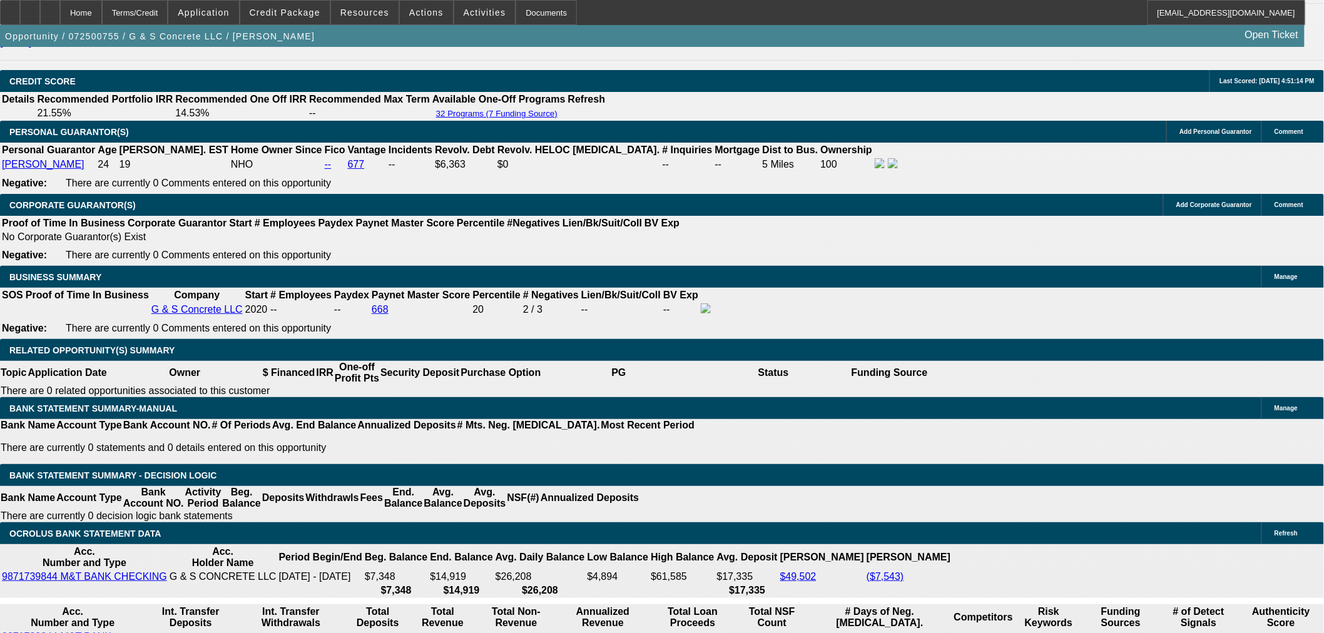
drag, startPoint x: 257, startPoint y: 146, endPoint x: 314, endPoint y: 142, distance: 56.5
type input "$10,000.00"
type input "UNKNOWN"
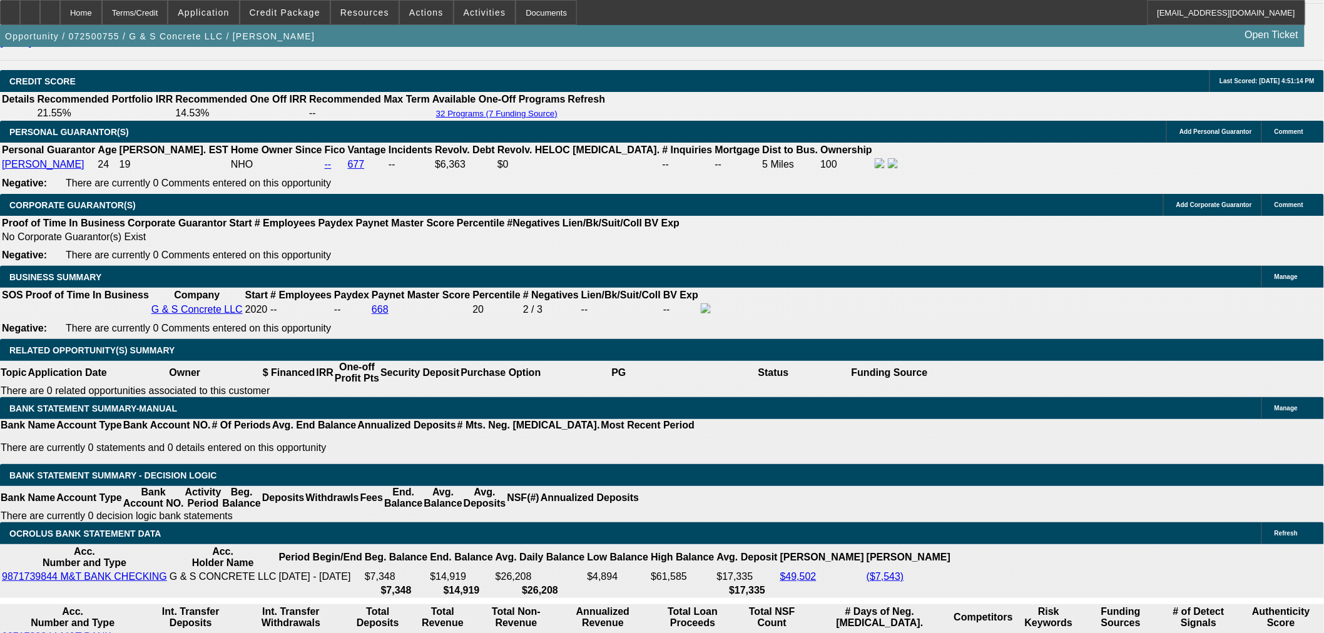
type input "$4,645.38"
type input "$2,322.69"
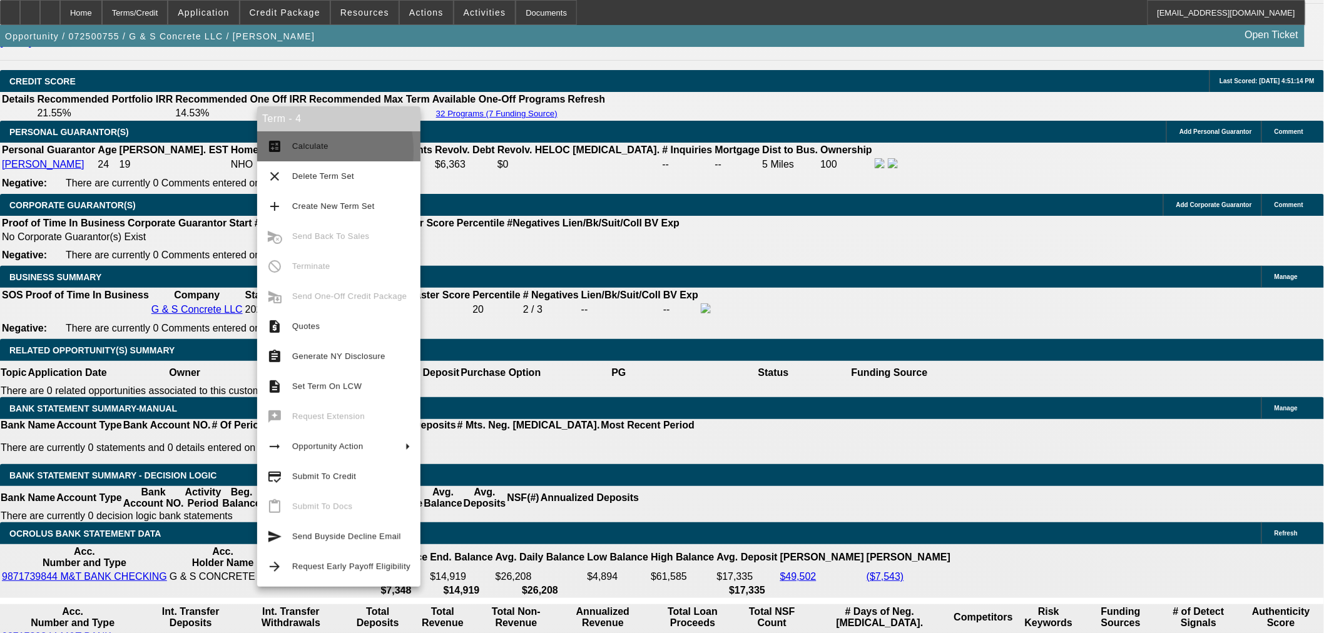
click at [290, 151] on button "calculate Calculate" at bounding box center [338, 146] width 163 height 30
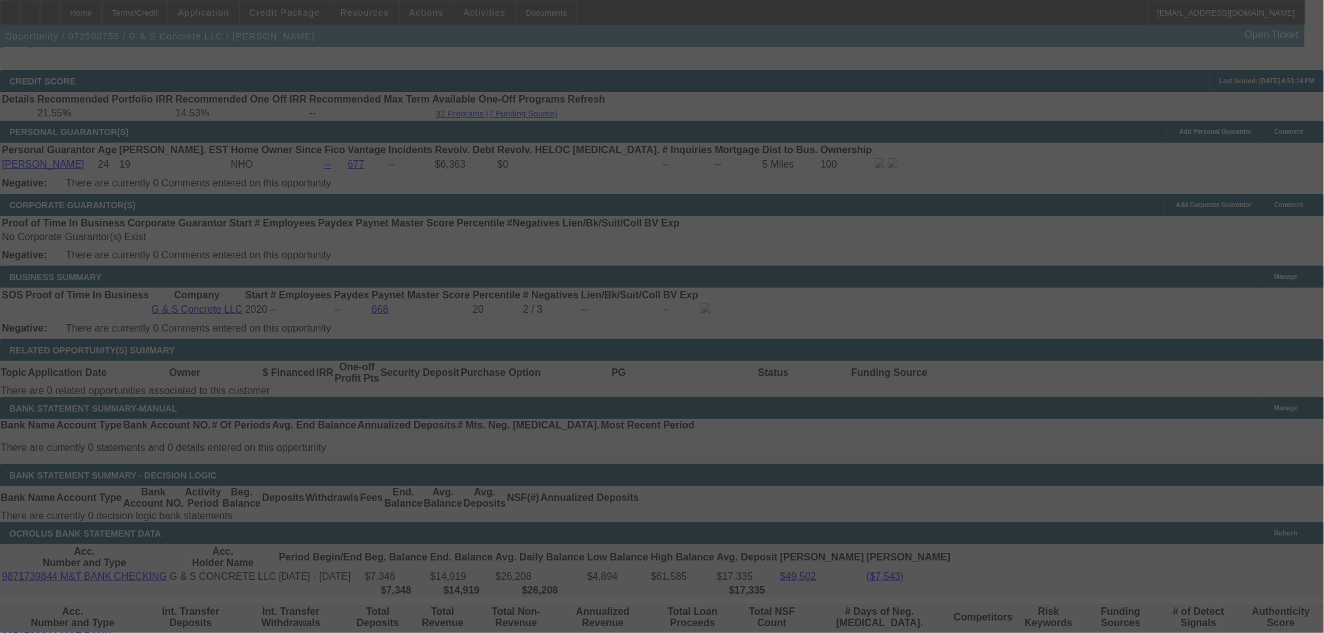
select select "0"
select select "2"
select select "0"
select select "6"
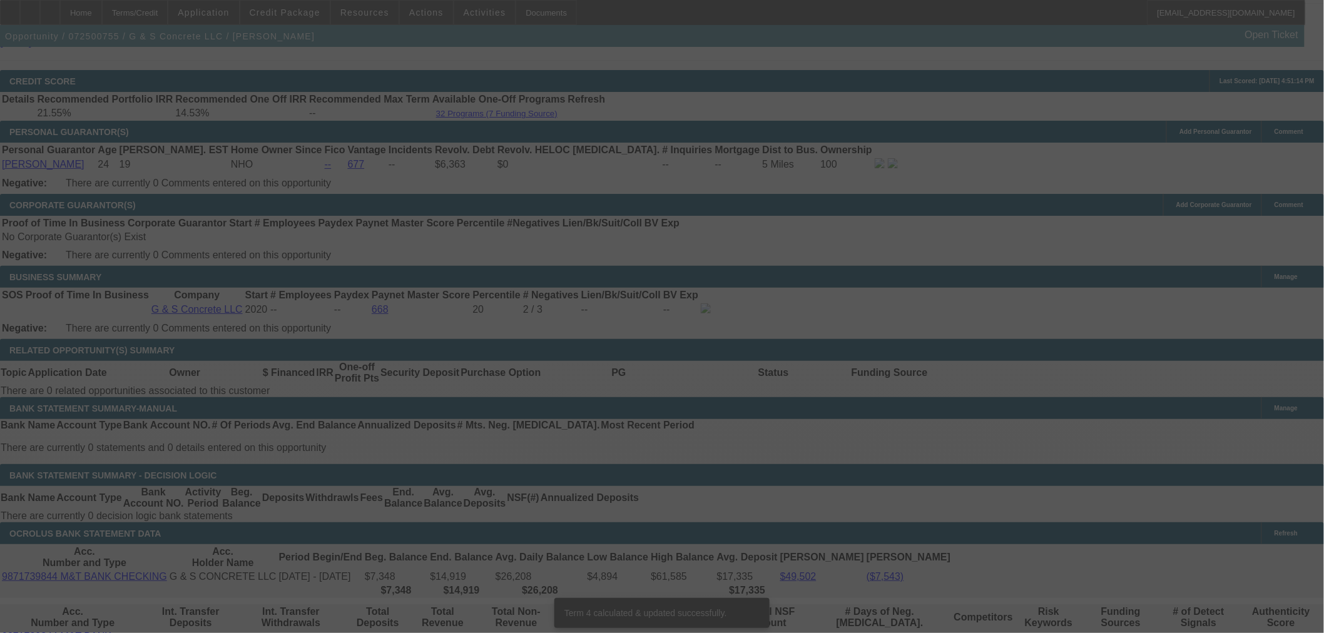
scroll to position [1848, 0]
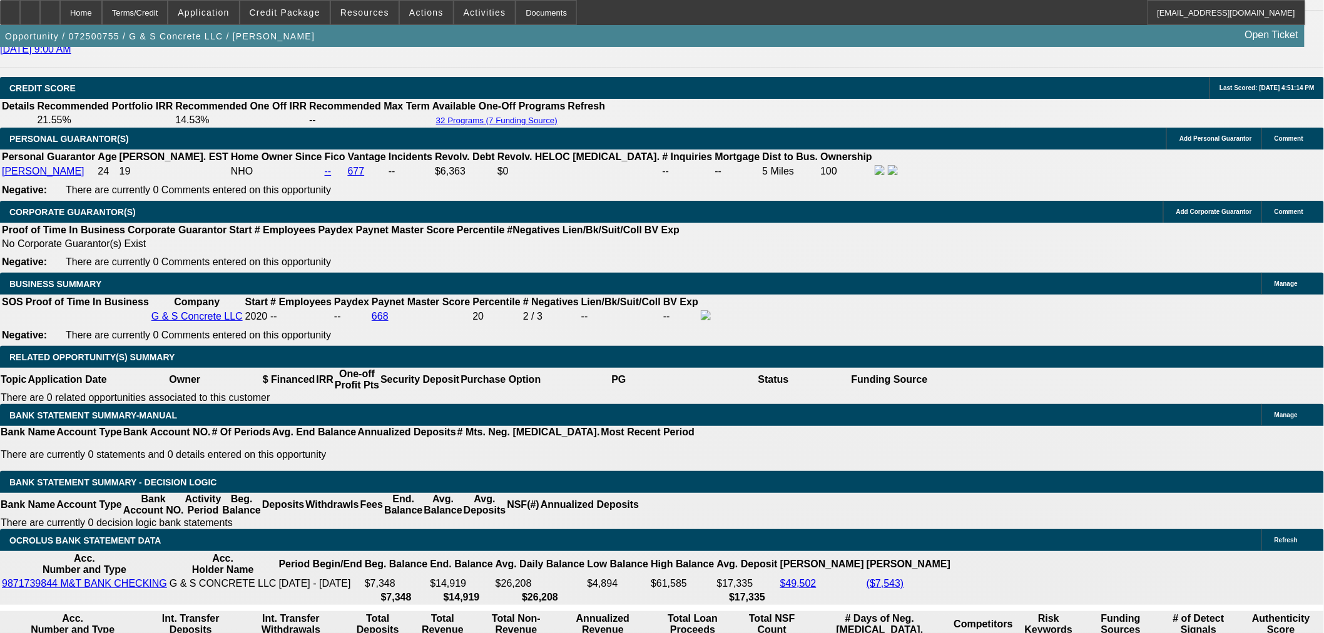
drag, startPoint x: 249, startPoint y: 153, endPoint x: 1332, endPoint y: 262, distance: 1088.3
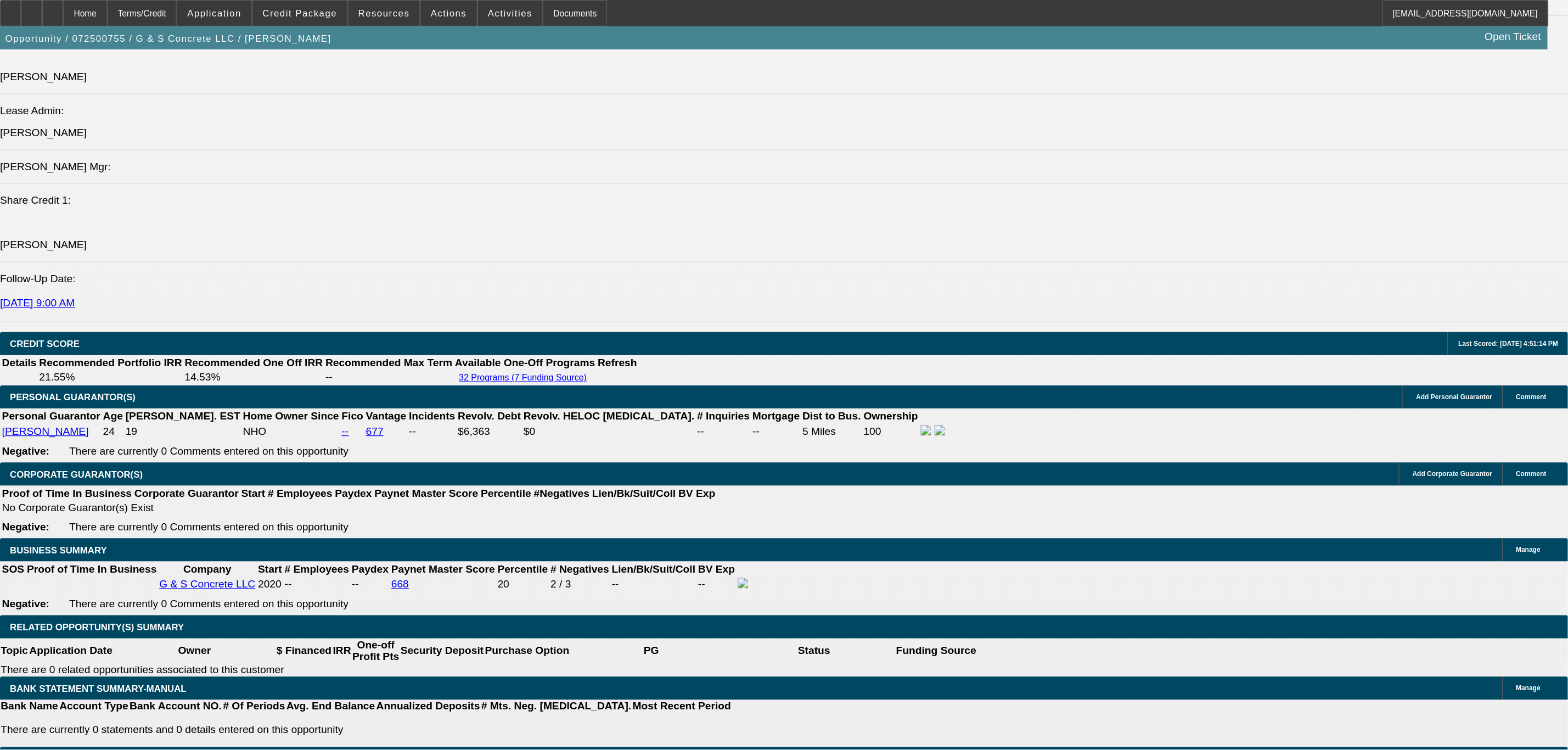
scroll to position [1392, 0]
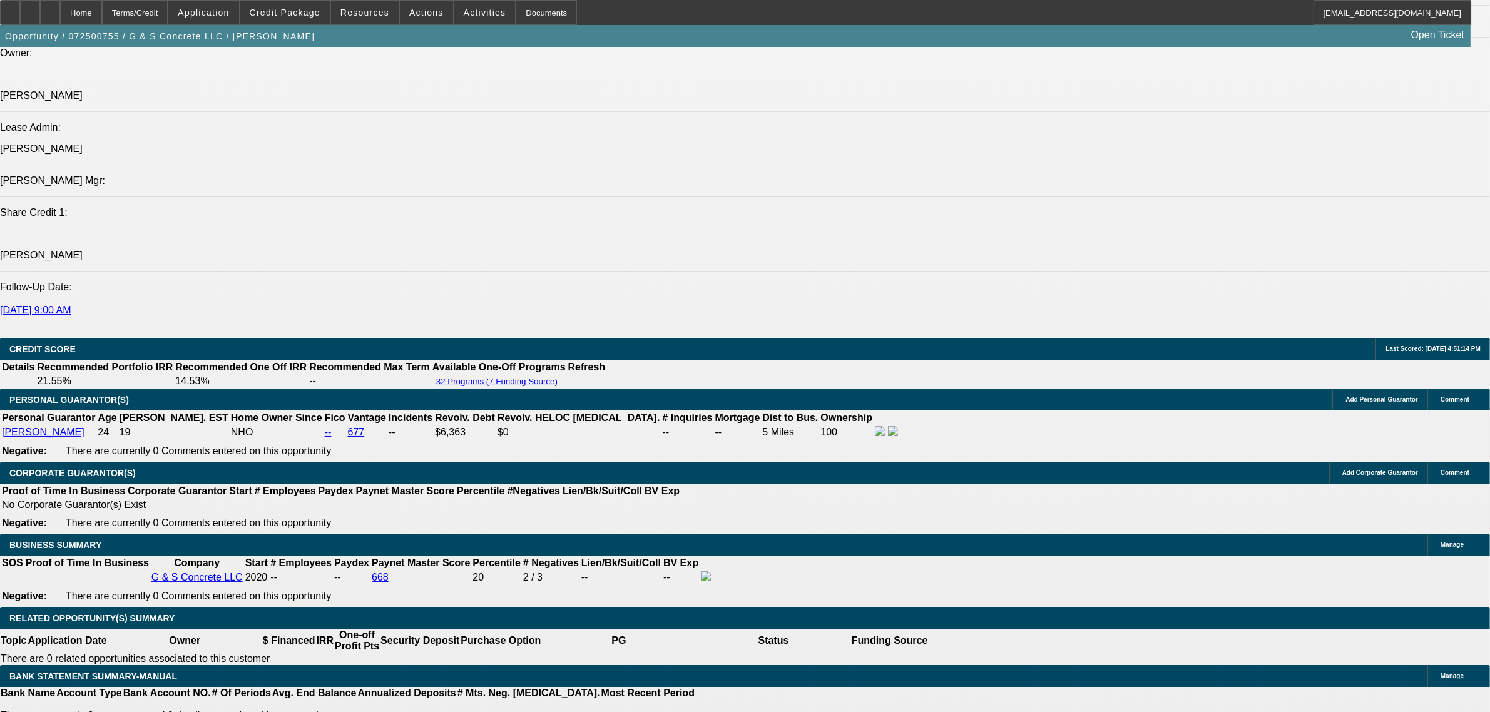
drag, startPoint x: 277, startPoint y: 292, endPoint x: 709, endPoint y: 292, distance: 431.3
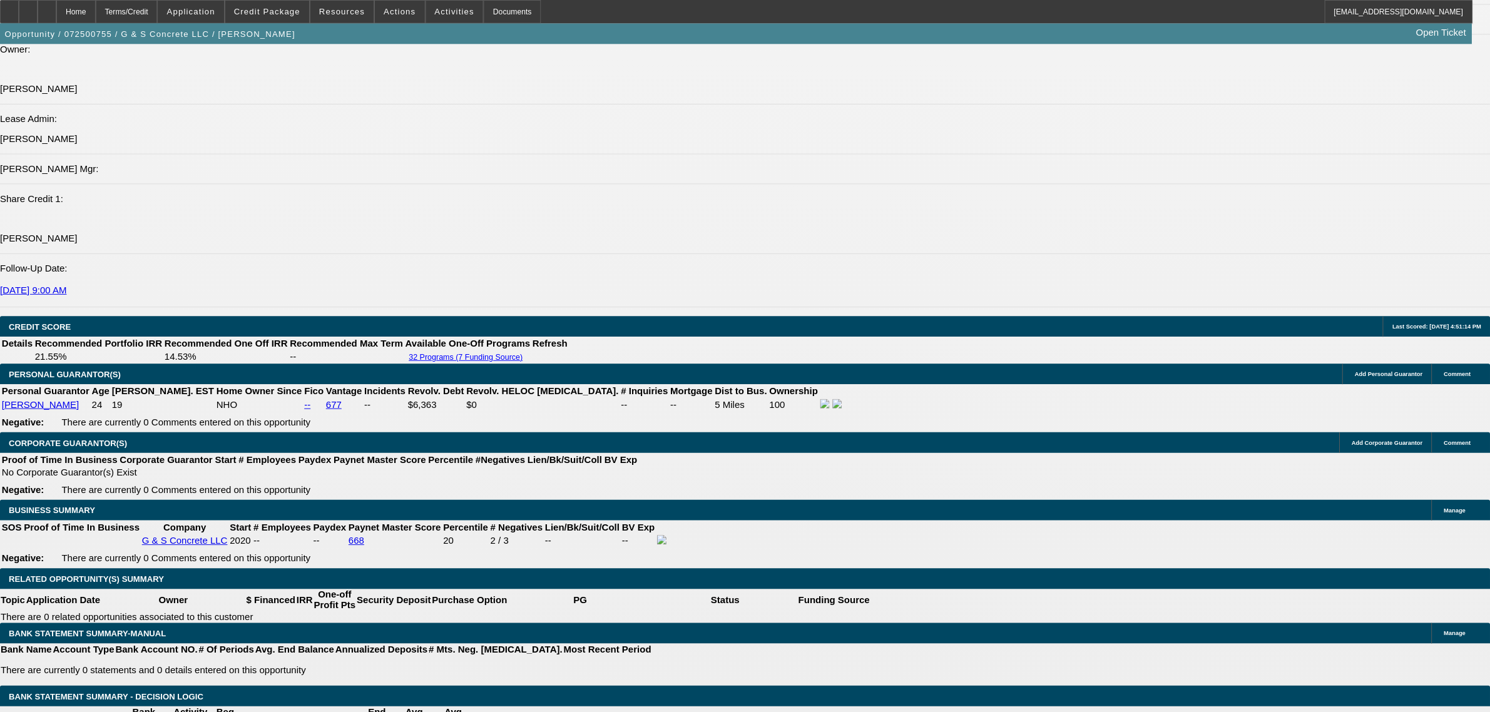
scroll to position [1587, 0]
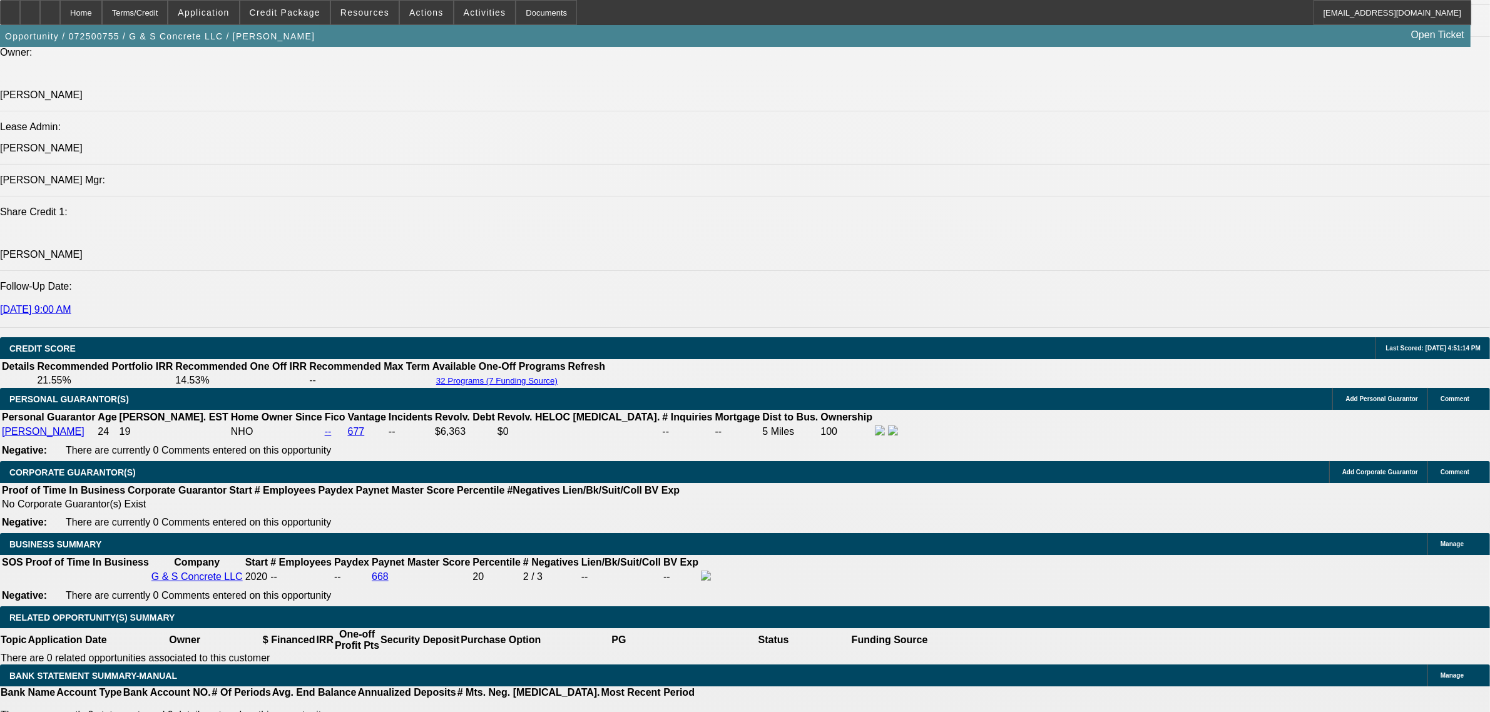
type input "$9,325.00"
type input "UNKNOWN"
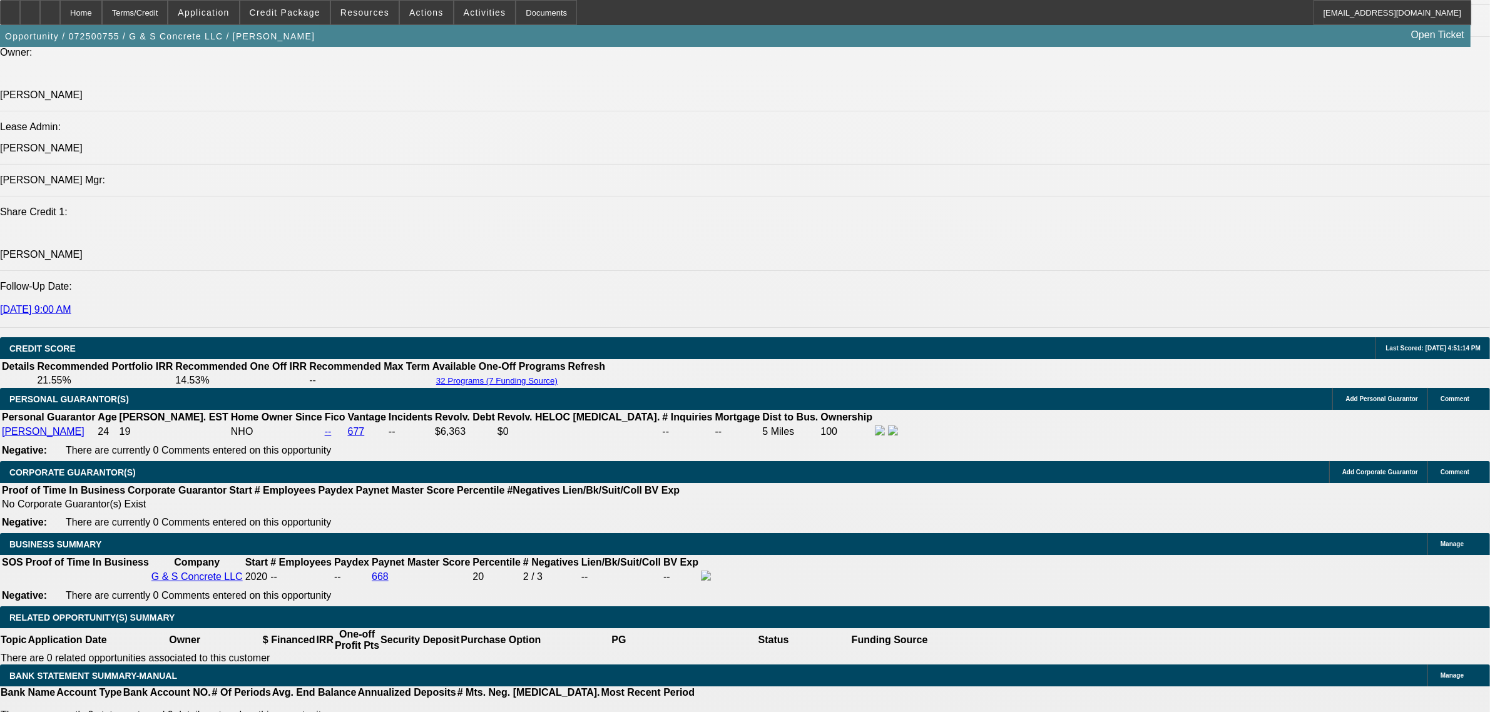
type input "$4,687.28"
type input "$2,343.64"
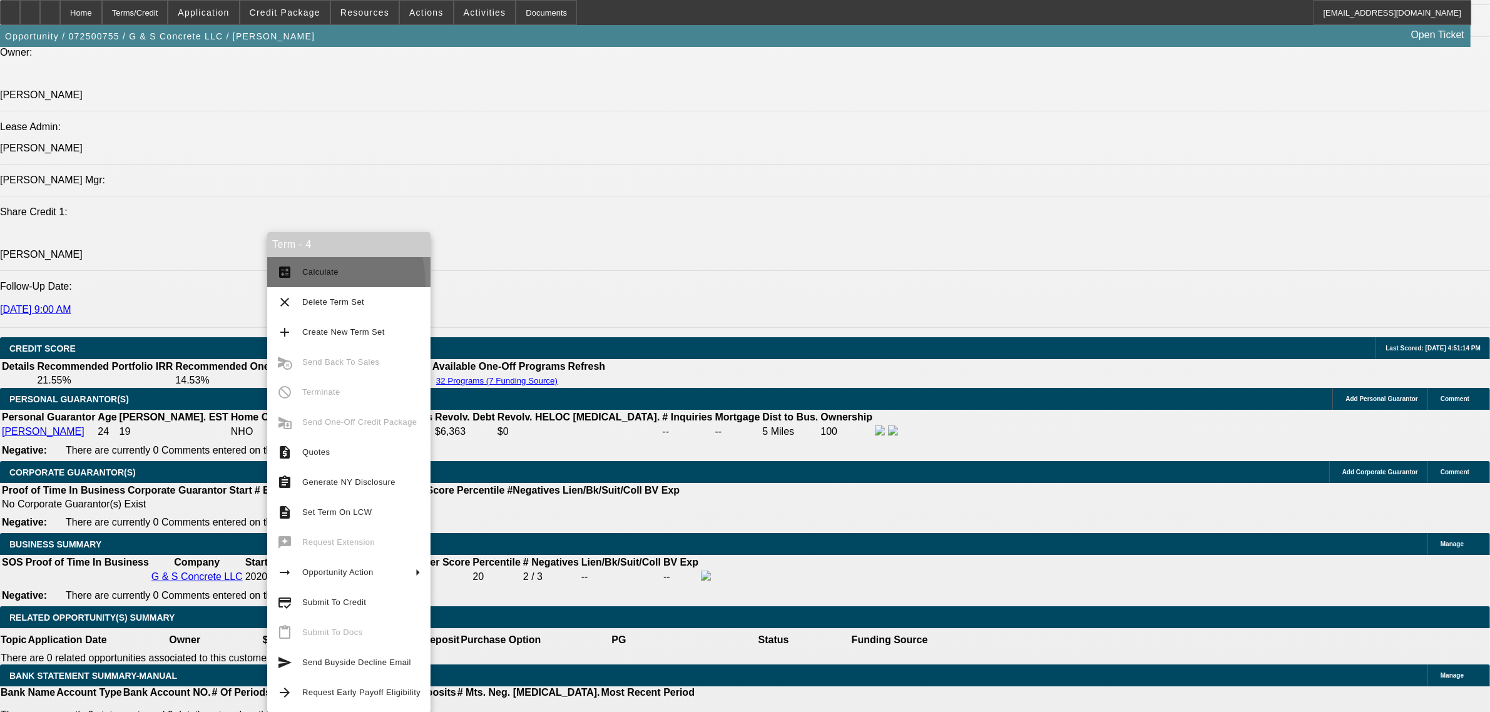
click at [308, 284] on button "calculate Calculate" at bounding box center [348, 272] width 163 height 30
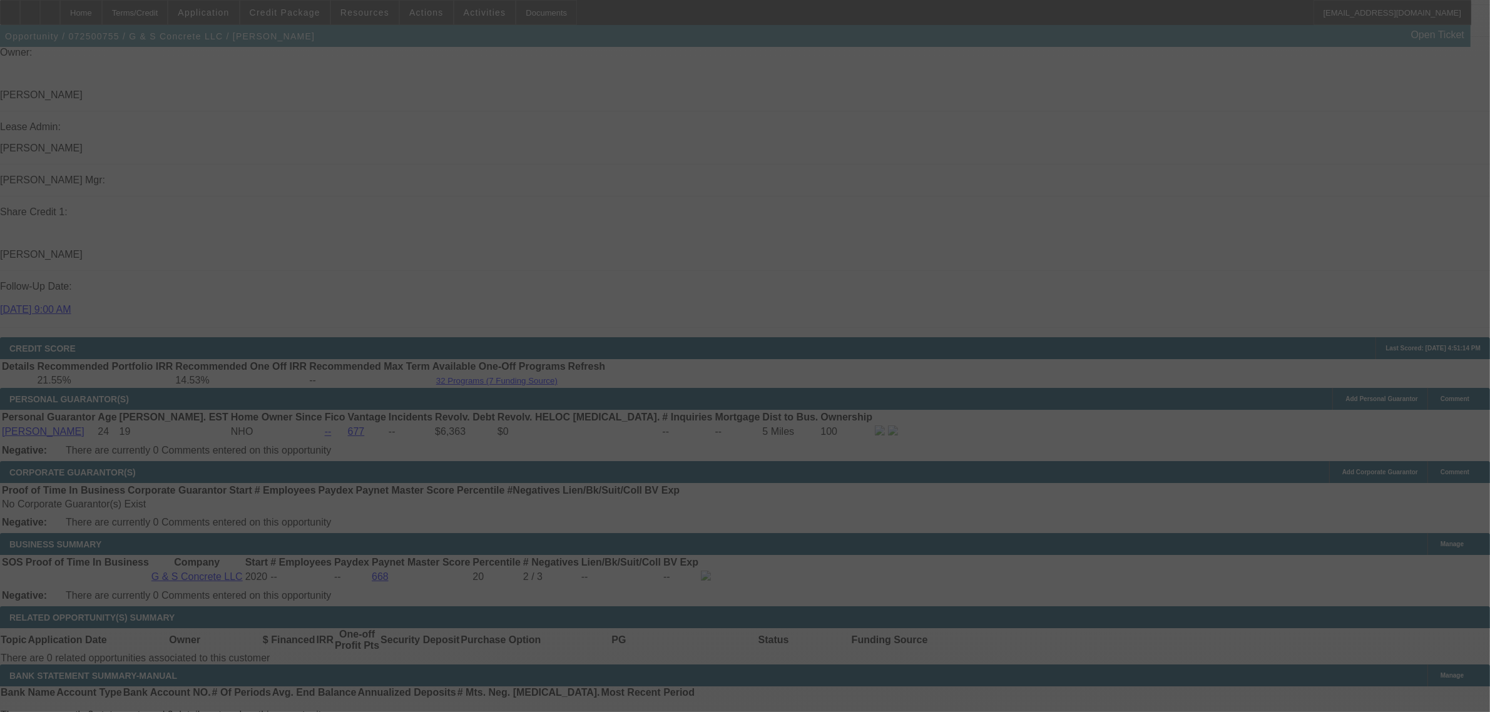
select select "0"
select select "2"
select select "0"
select select "6"
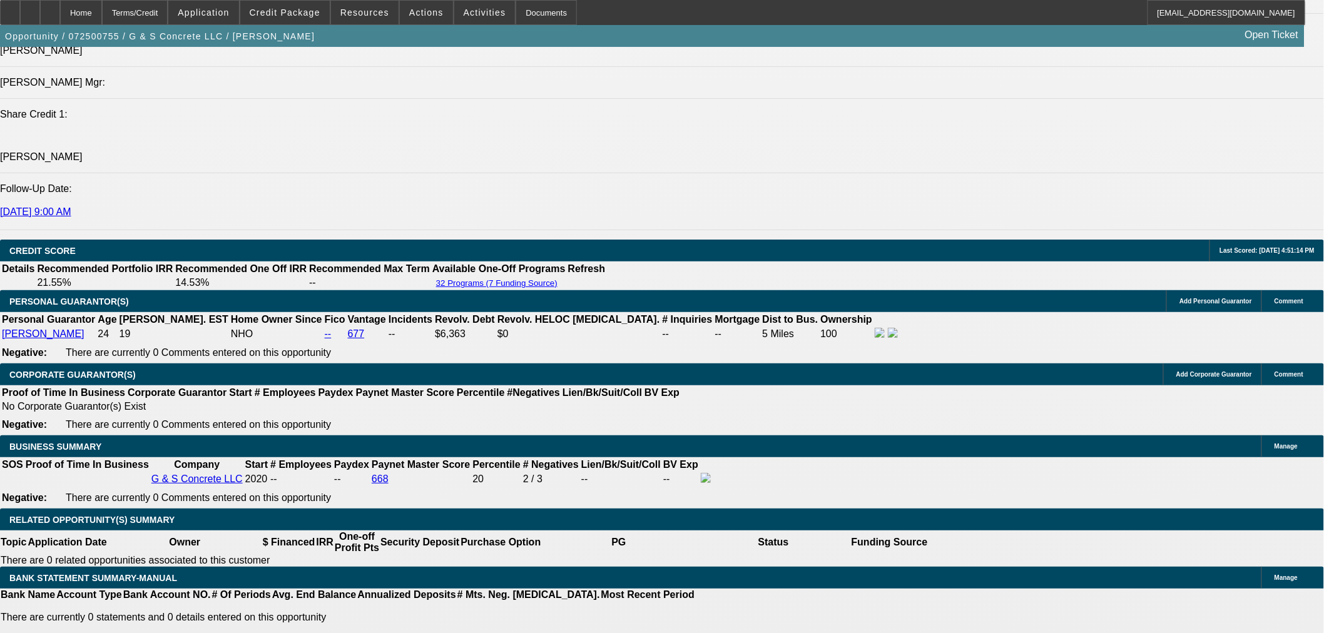
scroll to position [1718, 0]
